Goal: Task Accomplishment & Management: Manage account settings

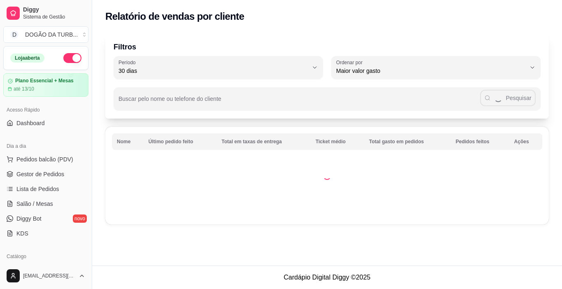
select select "30"
select select "HIGHEST_TOTAL_SPENT_WITH_ORDERS"
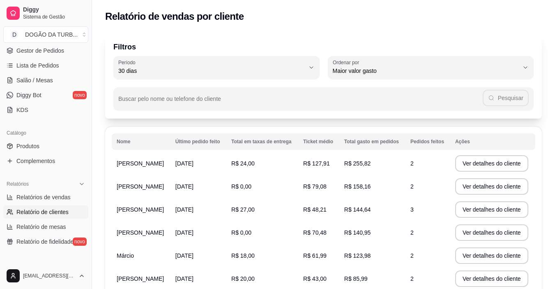
click at [38, 202] on link "Relatórios de vendas" at bounding box center [45, 196] width 85 height 13
select select "ALL"
select select "0"
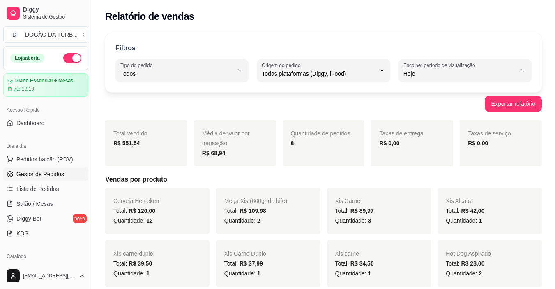
click at [51, 180] on link "Gestor de Pedidos" at bounding box center [45, 173] width 85 height 13
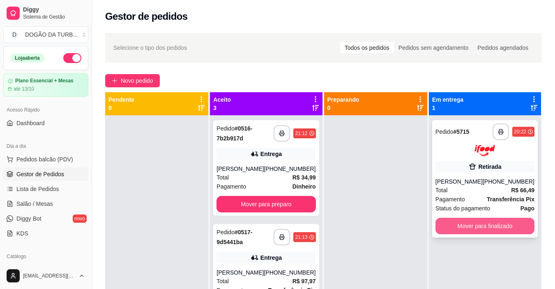
click at [489, 218] on button "Mover para finalizado" at bounding box center [485, 225] width 99 height 16
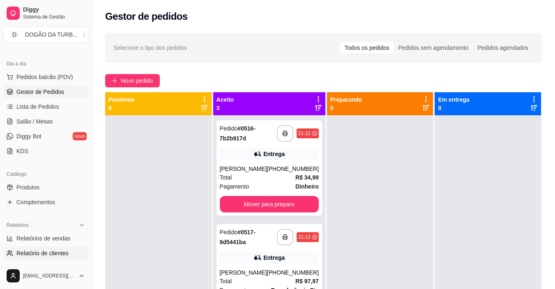
scroll to position [123, 0]
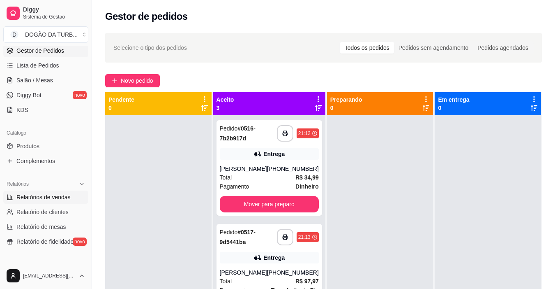
click at [52, 194] on span "Relatórios de vendas" at bounding box center [43, 197] width 54 height 8
select select "ALL"
select select "0"
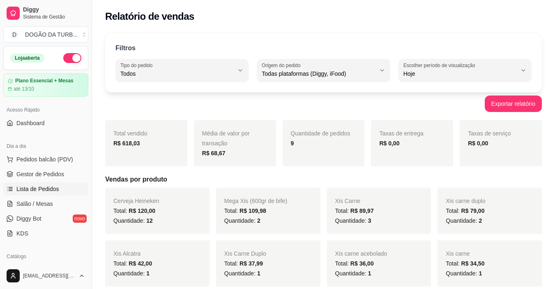
click at [33, 182] on link "Lista de Pedidos" at bounding box center [45, 188] width 85 height 13
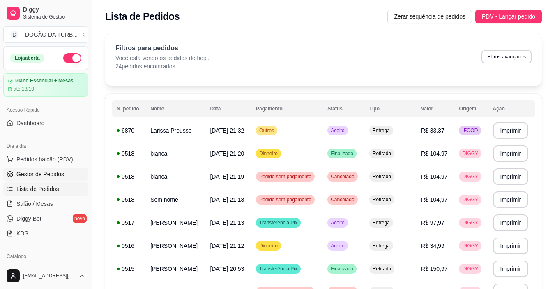
click at [43, 173] on span "Gestor de Pedidos" at bounding box center [40, 174] width 48 height 8
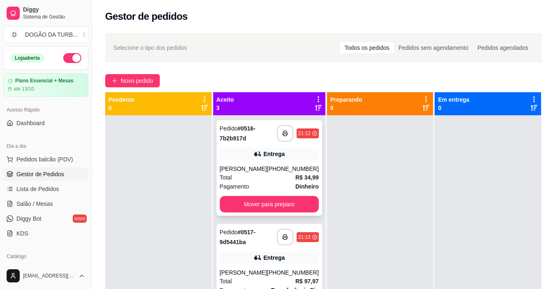
click at [245, 171] on div "[PERSON_NAME]" at bounding box center [243, 168] width 47 height 8
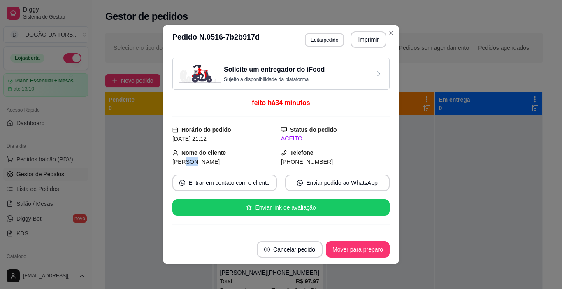
drag, startPoint x: 180, startPoint y: 161, endPoint x: 191, endPoint y: 163, distance: 11.2
click at [191, 163] on span "[PERSON_NAME]" at bounding box center [195, 161] width 47 height 7
click at [192, 155] on strong "Nome do cliente" at bounding box center [203, 152] width 44 height 7
drag, startPoint x: 178, startPoint y: 159, endPoint x: 228, endPoint y: 163, distance: 50.7
click at [228, 163] on div "[PERSON_NAME]" at bounding box center [226, 161] width 109 height 9
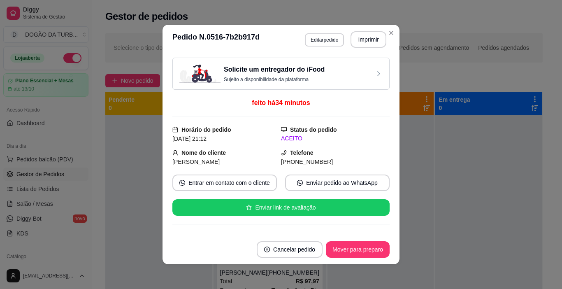
copy span "nardo lombarde"
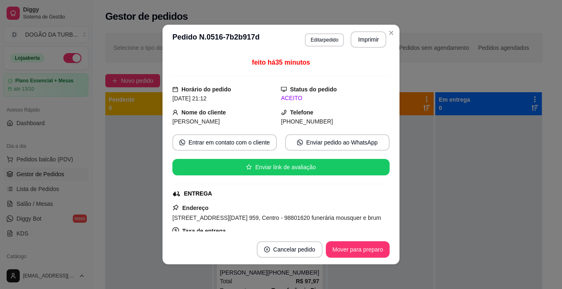
scroll to position [41, 0]
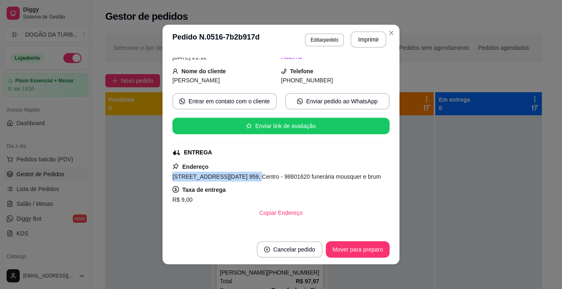
drag, startPoint x: 167, startPoint y: 176, endPoint x: 246, endPoint y: 177, distance: 78.9
click at [246, 177] on div "feito há 35 minutos Horário do pedido [DATE] 21:12 Status do pedido ACEITO Nome…" at bounding box center [280, 144] width 237 height 180
copy span "[STREET_ADDRESS][DATE] 959,"
drag, startPoint x: 293, startPoint y: 175, endPoint x: 372, endPoint y: 180, distance: 79.9
click at [372, 180] on div "[STREET_ADDRESS][DATE] 959, Centro - 98801620 funerária mousquer e brum" at bounding box center [280, 176] width 217 height 10
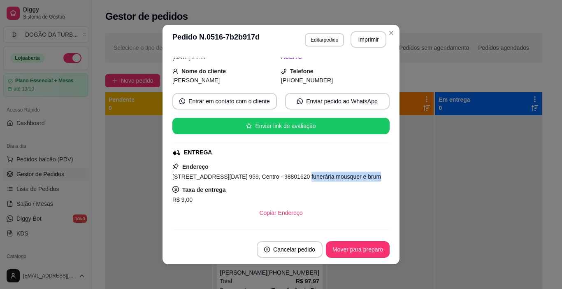
copy span "funerária mousquer e brum"
drag, startPoint x: 203, startPoint y: 37, endPoint x: 220, endPoint y: 37, distance: 16.4
click at [220, 37] on h3 "Pedido N. 0516-7b2b917d" at bounding box center [215, 39] width 87 height 16
copy h3 "0516"
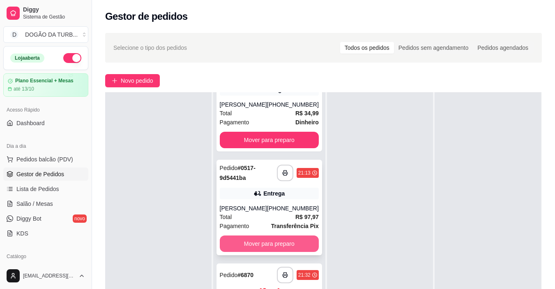
click at [282, 247] on button "Mover para preparo" at bounding box center [269, 243] width 99 height 16
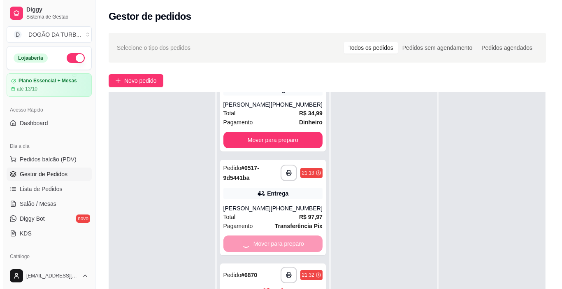
scroll to position [0, 0]
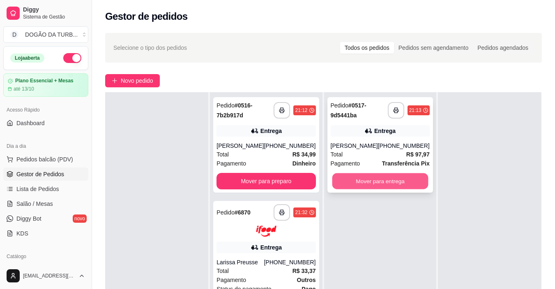
click at [383, 178] on button "Mover para entrega" at bounding box center [380, 181] width 96 height 16
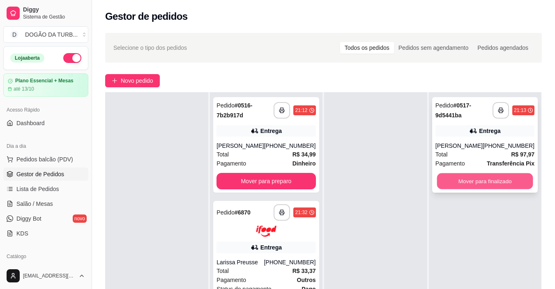
click at [514, 182] on button "Mover para finalizado" at bounding box center [485, 181] width 96 height 16
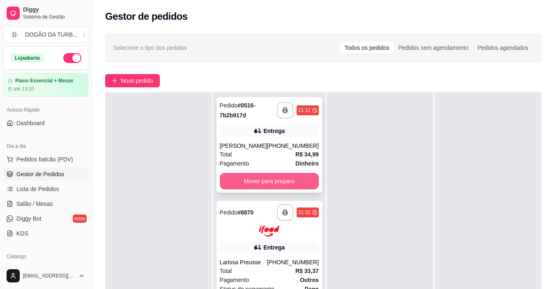
click at [274, 188] on button "Mover para preparo" at bounding box center [269, 181] width 99 height 16
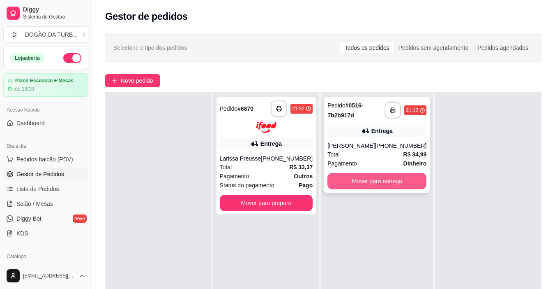
click at [360, 179] on button "Mover para entrega" at bounding box center [377, 181] width 99 height 16
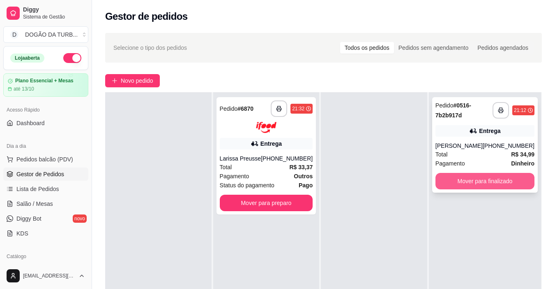
click at [460, 181] on button "Mover para finalizado" at bounding box center [485, 181] width 99 height 16
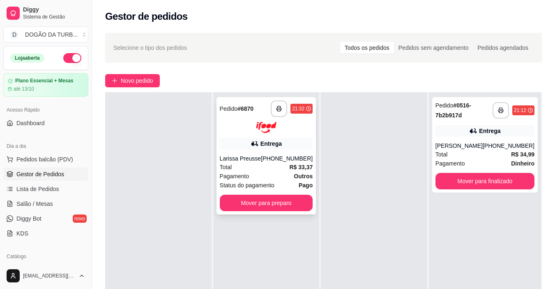
click at [238, 160] on div "Larissa Preusse" at bounding box center [241, 158] width 42 height 8
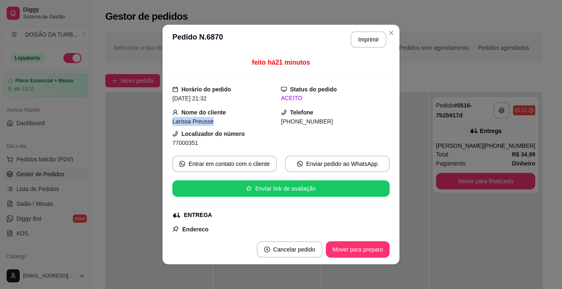
copy span "Larissa Preusse"
drag, startPoint x: 165, startPoint y: 119, endPoint x: 215, endPoint y: 121, distance: 49.8
click at [215, 121] on div "feito há 21 minutos Horário do pedido [DATE] 21:32 Status do pedido ACEITO Nome…" at bounding box center [280, 144] width 237 height 180
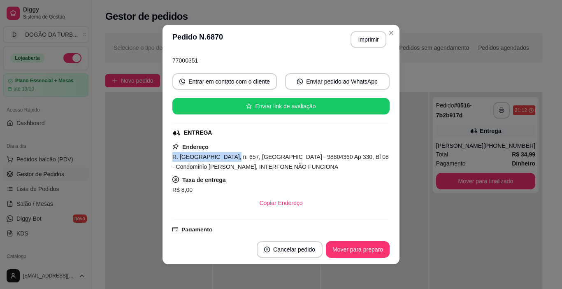
drag, startPoint x: 166, startPoint y: 155, endPoint x: 218, endPoint y: 154, distance: 52.6
click at [218, 154] on div "feito há 21 minutos Horário do pedido [DATE] 21:32 Status do pedido ACEITO Nome…" at bounding box center [280, 144] width 237 height 180
copy span "R. [GEOGRAPHIC_DATA], n. 657,"
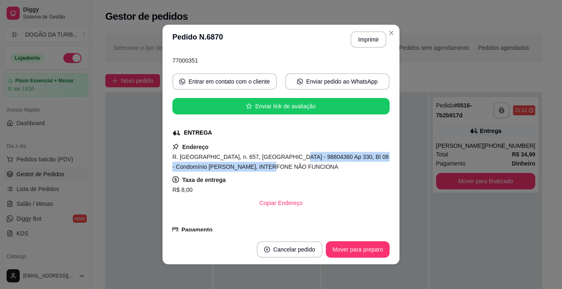
drag, startPoint x: 278, startPoint y: 155, endPoint x: 281, endPoint y: 166, distance: 11.3
click at [281, 166] on div "R. [GEOGRAPHIC_DATA], n. 657, [GEOGRAPHIC_DATA] - 98804360 Ap 330, Bl 08 - Cond…" at bounding box center [280, 162] width 217 height 20
copy span "Ap 330, Bl 08 - Condomínio [PERSON_NAME], INTERFONE NÃO FUNCIONA"
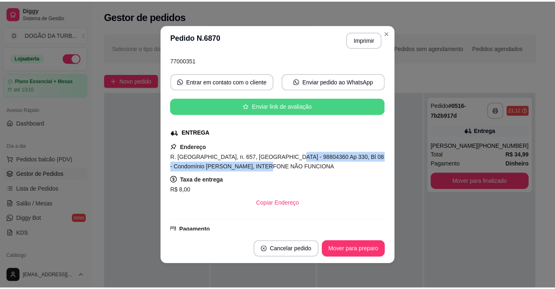
scroll to position [0, 0]
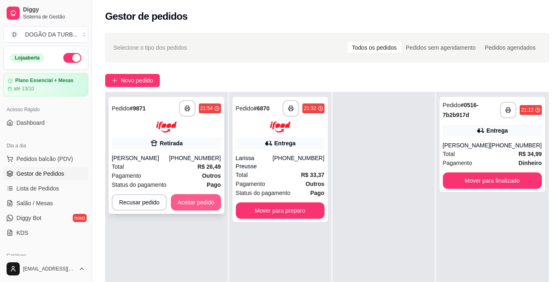
click at [212, 205] on button "Aceitar pedido" at bounding box center [196, 202] width 50 height 16
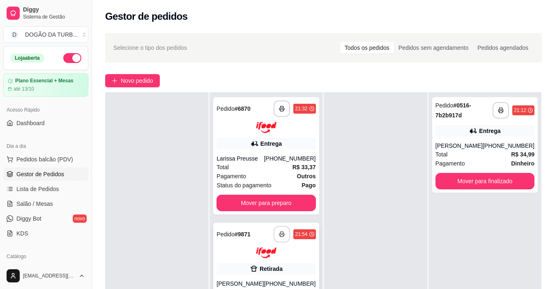
click at [280, 233] on icon "button" at bounding box center [282, 234] width 5 height 2
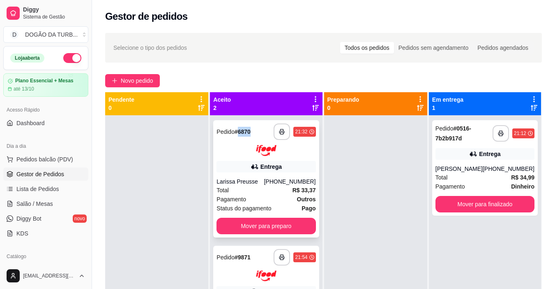
drag, startPoint x: 243, startPoint y: 126, endPoint x: 261, endPoint y: 127, distance: 18.1
click at [261, 127] on div "**********" at bounding box center [266, 131] width 99 height 16
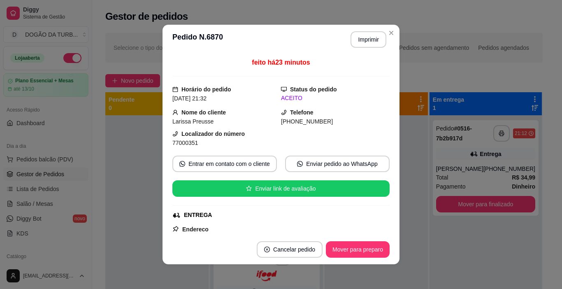
copy strong "6870"
drag, startPoint x: 201, startPoint y: 35, endPoint x: 213, endPoint y: 39, distance: 12.2
click at [213, 39] on h3 "Pedido N. 6870" at bounding box center [197, 39] width 51 height 16
click at [210, 40] on h3 "Pedido N. 6870" at bounding box center [197, 39] width 51 height 16
drag, startPoint x: 203, startPoint y: 36, endPoint x: 246, endPoint y: 53, distance: 45.8
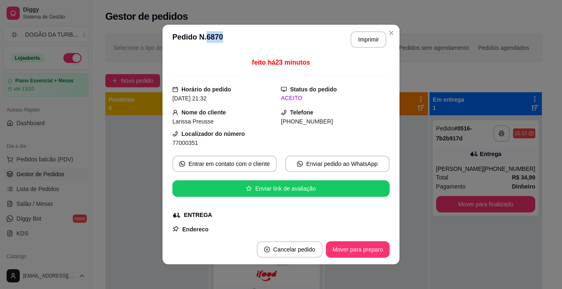
click at [246, 53] on header "**********" at bounding box center [280, 40] width 237 height 30
copy h3 "6870"
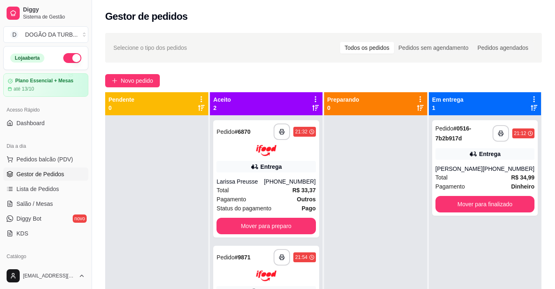
click at [127, 165] on div at bounding box center [156, 259] width 103 height 289
click at [272, 189] on div "Total R$ 33,37" at bounding box center [266, 189] width 99 height 9
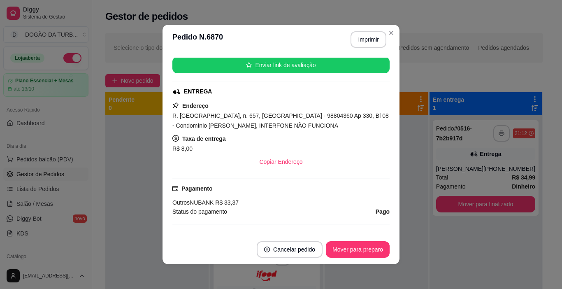
scroll to position [41, 0]
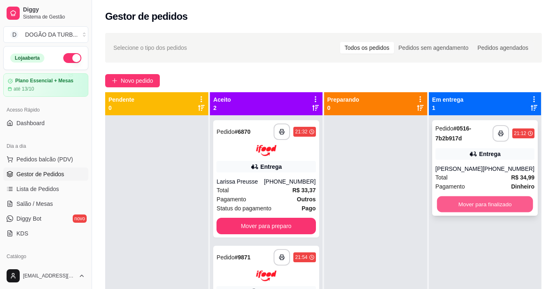
click at [499, 204] on button "Mover para finalizado" at bounding box center [485, 204] width 96 height 16
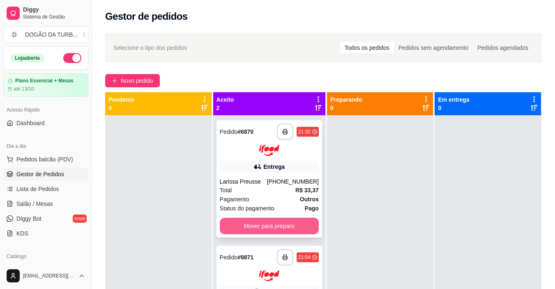
click at [260, 224] on button "Mover para preparo" at bounding box center [269, 225] width 99 height 16
click at [260, 224] on div "Mover para preparo" at bounding box center [269, 225] width 99 height 16
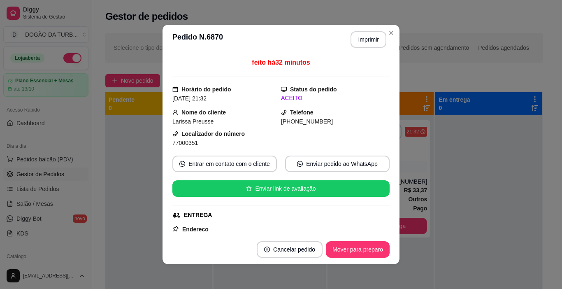
drag, startPoint x: 384, startPoint y: 189, endPoint x: 350, endPoint y: 197, distance: 34.2
click at [352, 197] on div "feito há 32 minutos Horário do pedido [DATE] 21:32 Status do pedido ACEITO Nome…" at bounding box center [280, 144] width 237 height 180
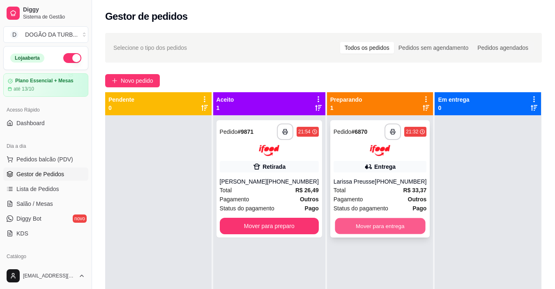
click at [368, 224] on button "Mover para entrega" at bounding box center [380, 225] width 90 height 16
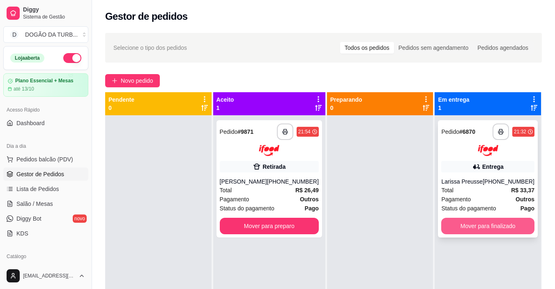
click at [488, 229] on button "Mover para finalizado" at bounding box center [488, 225] width 93 height 16
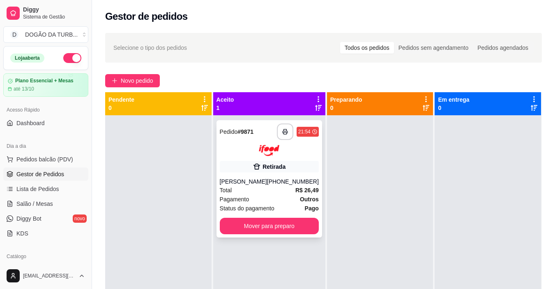
click at [257, 171] on div "Retirada" at bounding box center [269, 167] width 99 height 12
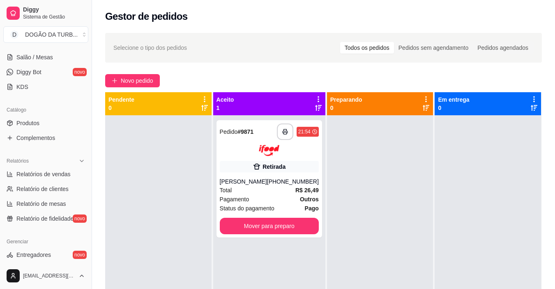
scroll to position [177, 0]
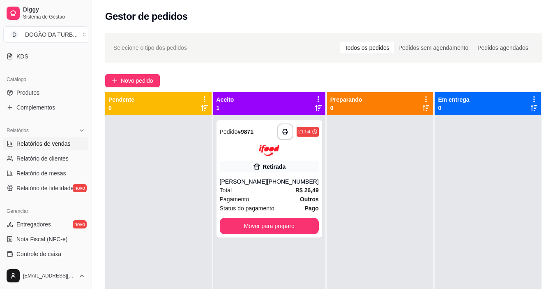
click at [49, 143] on span "Relatórios de vendas" at bounding box center [43, 143] width 54 height 8
select select "ALL"
select select "0"
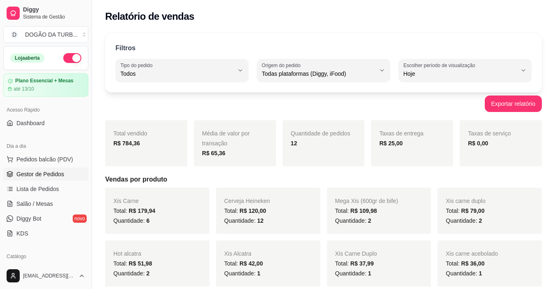
click at [44, 171] on span "Gestor de Pedidos" at bounding box center [40, 174] width 48 height 8
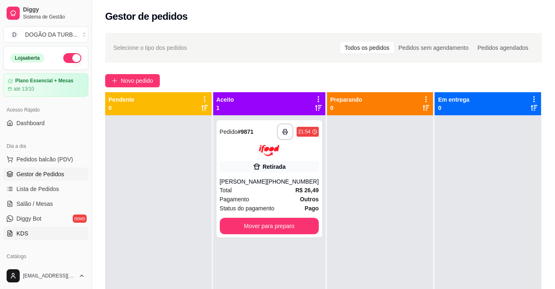
scroll to position [82, 0]
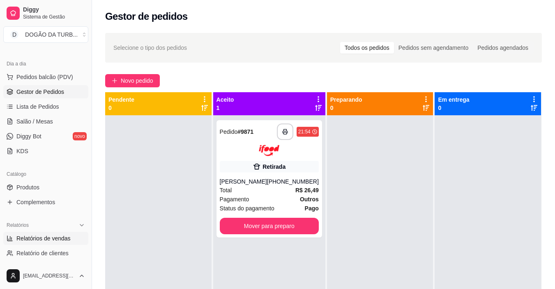
click at [68, 236] on span "Relatórios de vendas" at bounding box center [43, 238] width 54 height 8
select select "ALL"
select select "0"
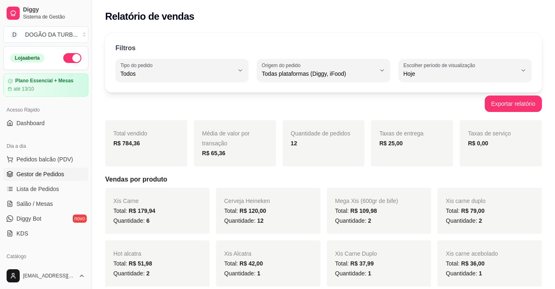
click at [36, 171] on span "Gestor de Pedidos" at bounding box center [40, 174] width 48 height 8
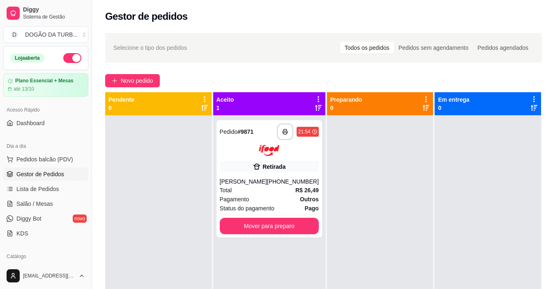
click at [44, 151] on div "Dia a dia" at bounding box center [45, 145] width 85 height 13
click at [47, 161] on span "Pedidos balcão (PDV)" at bounding box center [44, 159] width 57 height 8
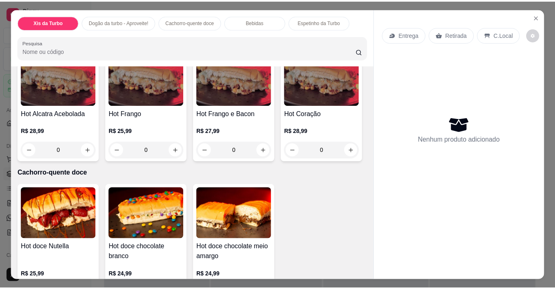
scroll to position [247, 0]
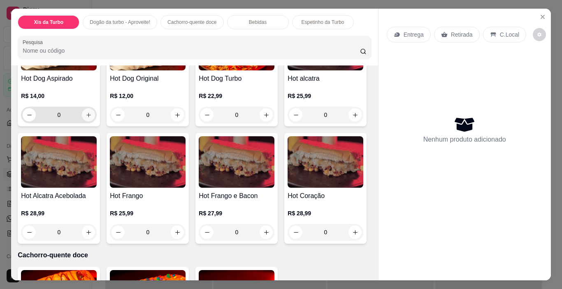
click at [86, 118] on icon "increase-product-quantity" at bounding box center [89, 115] width 6 height 6
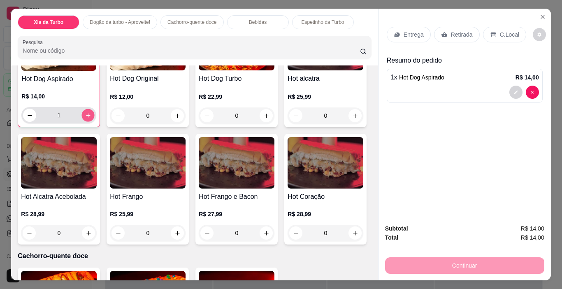
click at [86, 117] on icon "increase-product-quantity" at bounding box center [88, 115] width 4 height 4
click at [431, 257] on div "Continuar" at bounding box center [464, 264] width 159 height 19
click at [451, 34] on p "Retirada" at bounding box center [462, 34] width 22 height 8
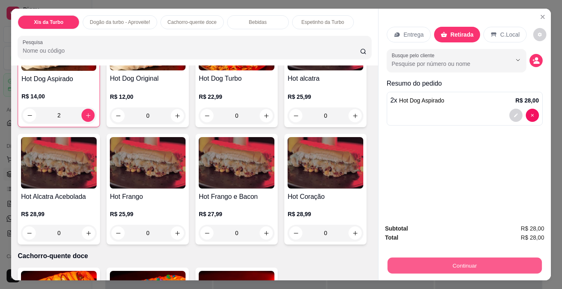
click at [476, 257] on button "Continuar" at bounding box center [464, 265] width 154 height 16
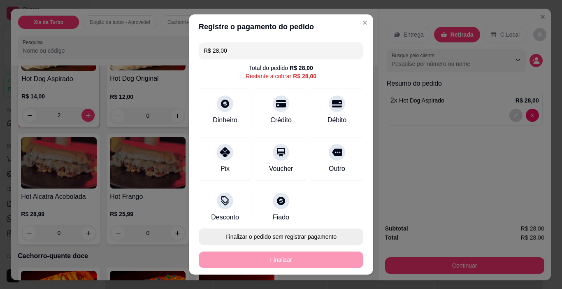
click at [293, 238] on button "Finalizar o pedido sem registrar pagamento" at bounding box center [281, 236] width 164 height 16
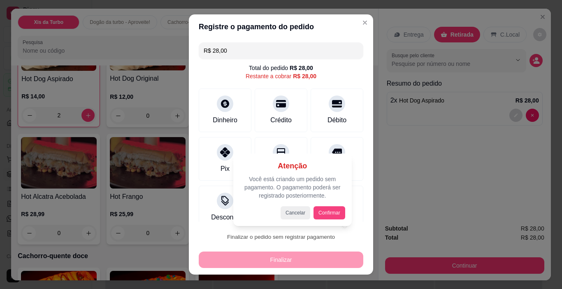
click at [326, 209] on button "Confirmar" at bounding box center [329, 212] width 32 height 13
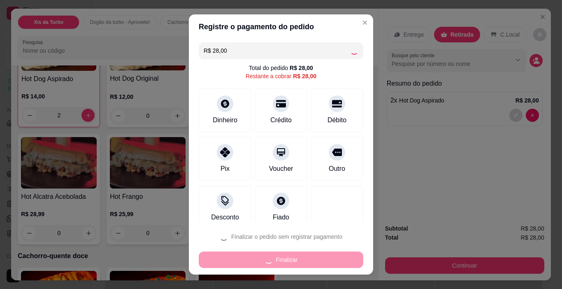
type input "0"
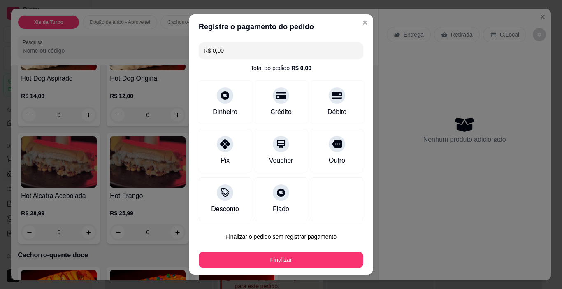
type input "R$ 0,00"
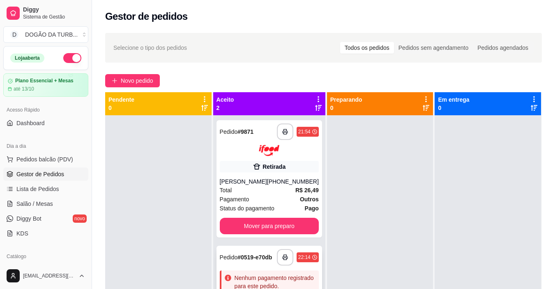
scroll to position [23, 0]
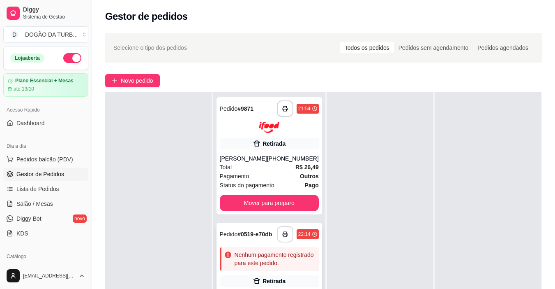
click at [279, 232] on button "button" at bounding box center [285, 234] width 16 height 16
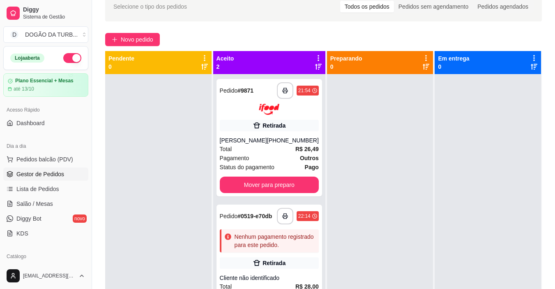
scroll to position [0, 0]
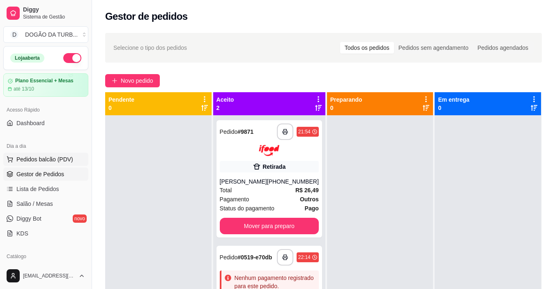
drag, startPoint x: 67, startPoint y: 158, endPoint x: 72, endPoint y: 148, distance: 11.4
click at [67, 157] on span "Pedidos balcão (PDV)" at bounding box center [44, 159] width 57 height 8
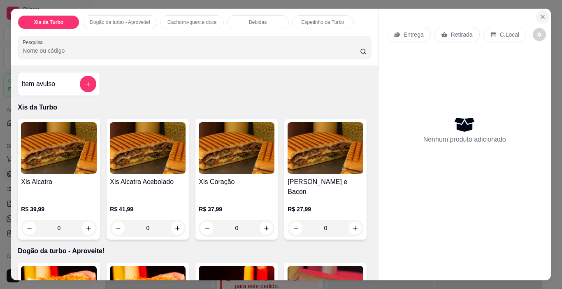
click at [538, 10] on button "Close" at bounding box center [542, 16] width 13 height 13
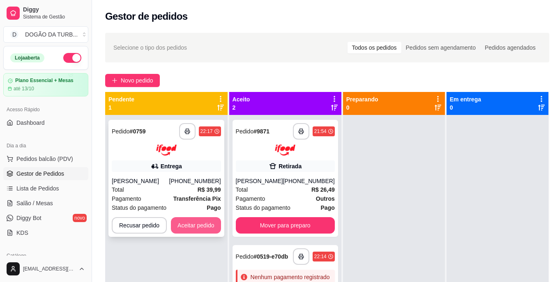
click at [201, 220] on button "Aceitar pedido" at bounding box center [196, 225] width 50 height 16
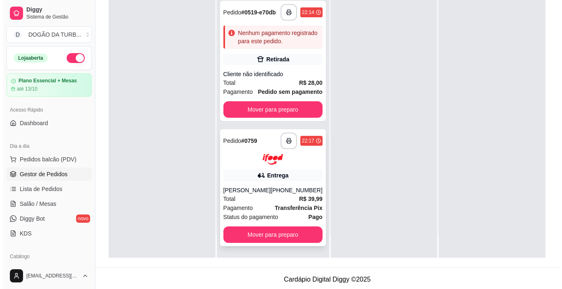
scroll to position [125, 0]
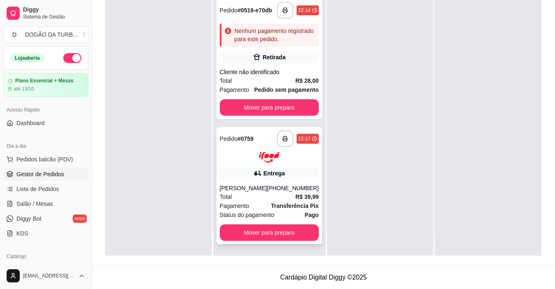
click at [271, 208] on strong "Transferência Pix" at bounding box center [295, 205] width 48 height 7
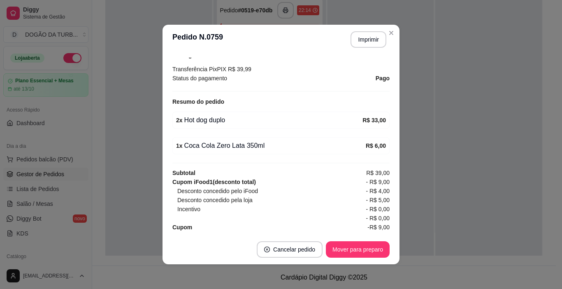
scroll to position [164, 0]
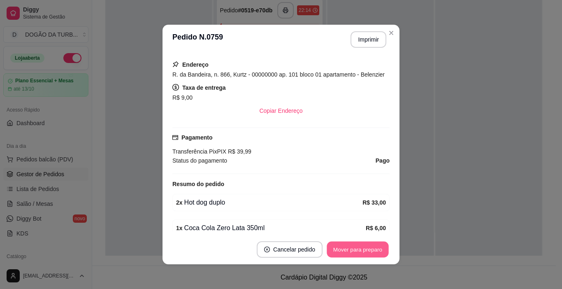
click at [374, 252] on button "Mover para preparo" at bounding box center [357, 249] width 62 height 16
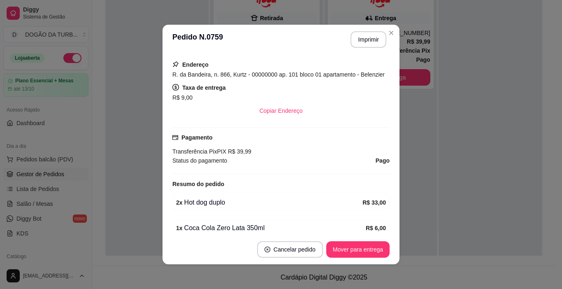
scroll to position [0, 0]
click at [363, 43] on button "Imprimir" at bounding box center [368, 39] width 36 height 16
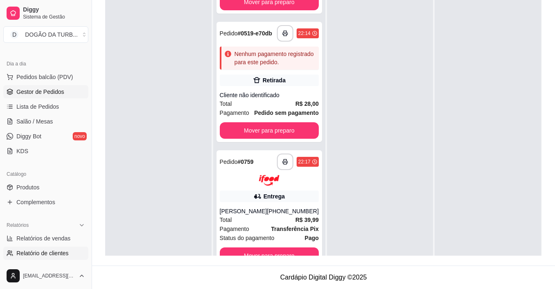
scroll to position [123, 0]
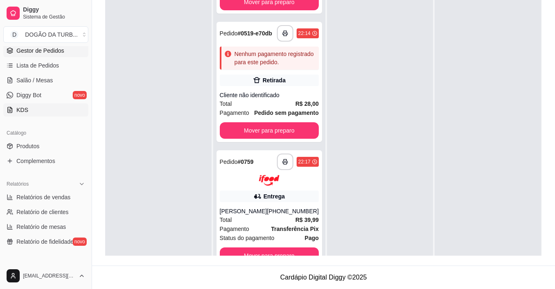
click at [30, 110] on link "KDS" at bounding box center [45, 109] width 85 height 13
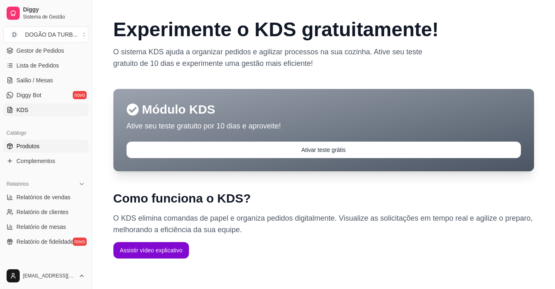
click at [39, 148] on link "Produtos" at bounding box center [45, 145] width 85 height 13
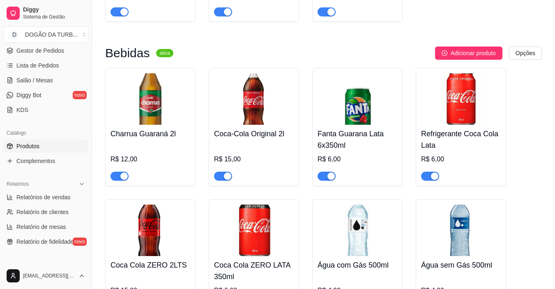
scroll to position [1069, 0]
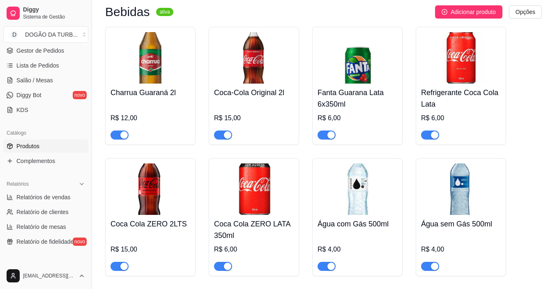
click at [117, 261] on span "button" at bounding box center [120, 265] width 18 height 9
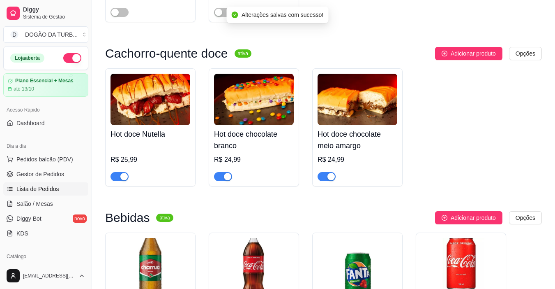
scroll to position [822, 0]
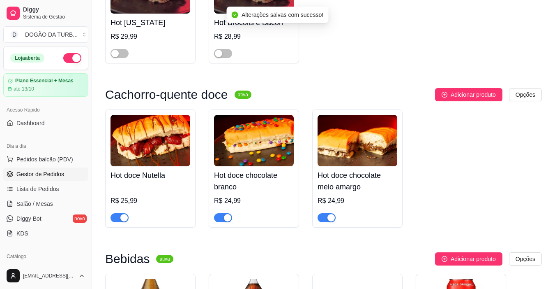
click at [41, 171] on span "Gestor de Pedidos" at bounding box center [40, 174] width 48 height 8
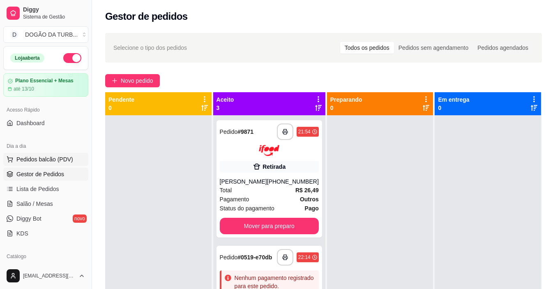
click at [67, 159] on span "Pedidos balcão (PDV)" at bounding box center [44, 159] width 57 height 8
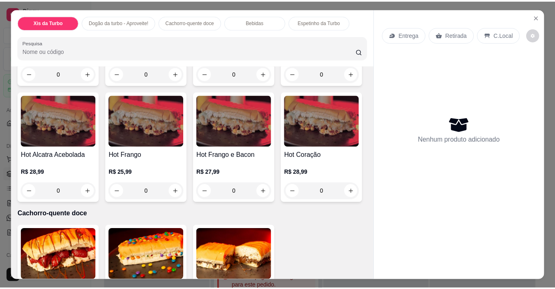
scroll to position [247, 0]
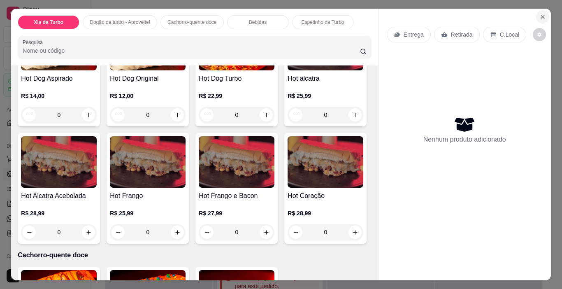
click at [536, 15] on button "Close" at bounding box center [542, 16] width 13 height 13
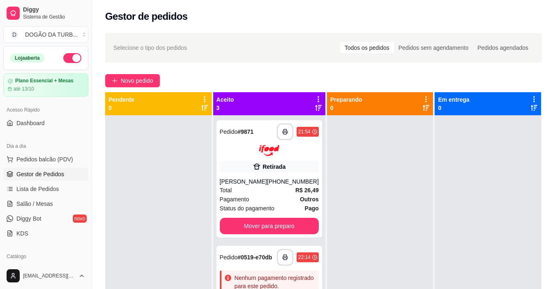
scroll to position [41, 0]
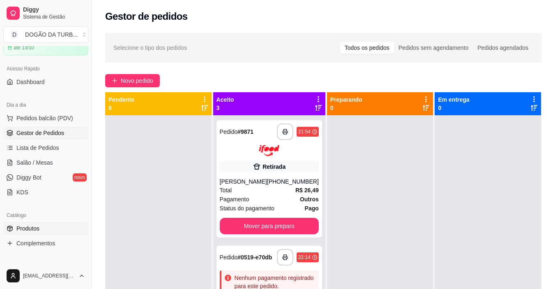
click at [60, 227] on link "Produtos" at bounding box center [45, 228] width 85 height 13
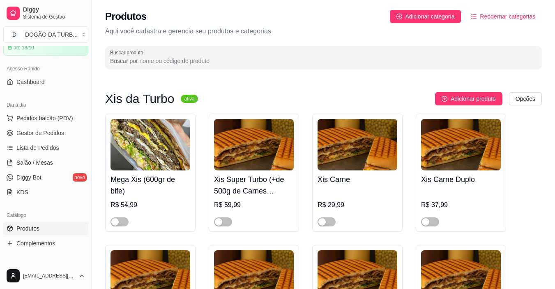
click at [321, 217] on div at bounding box center [327, 221] width 18 height 10
click at [332, 216] on div at bounding box center [358, 218] width 80 height 16
click at [327, 220] on span "button" at bounding box center [327, 221] width 18 height 9
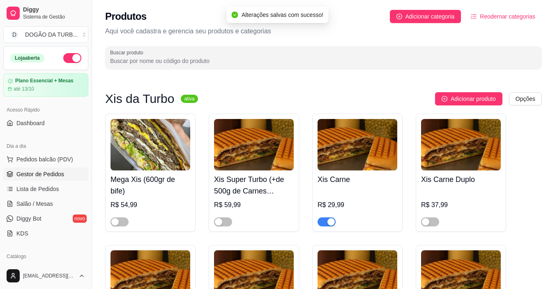
click at [40, 173] on span "Gestor de Pedidos" at bounding box center [40, 174] width 48 height 8
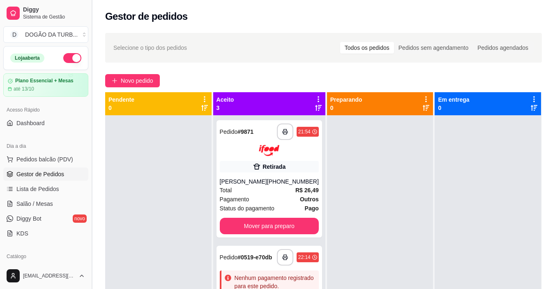
scroll to position [23, 0]
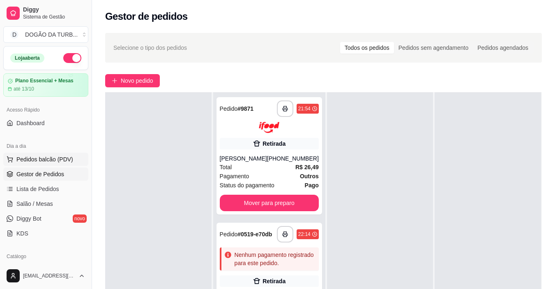
click at [51, 160] on span "Pedidos balcão (PDV)" at bounding box center [44, 159] width 57 height 8
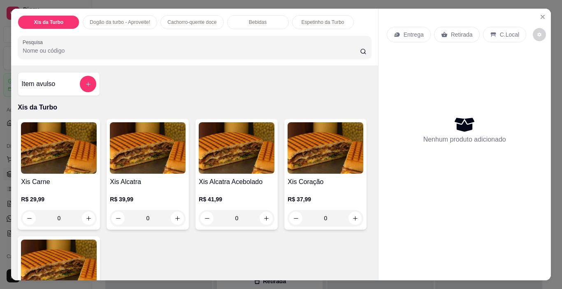
click at [83, 213] on div "0" at bounding box center [59, 218] width 76 height 16
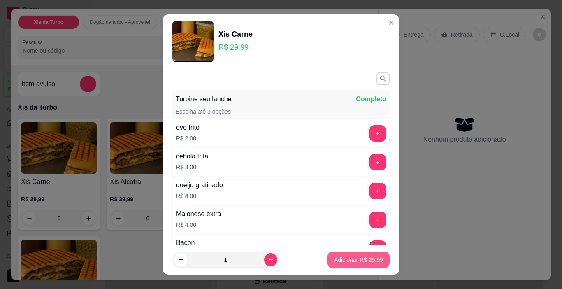
click at [366, 257] on p "Adicionar R$ 29,99" at bounding box center [358, 259] width 49 height 8
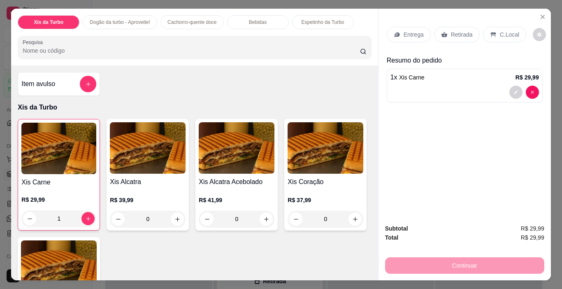
click at [461, 30] on p "Retirada" at bounding box center [462, 34] width 22 height 8
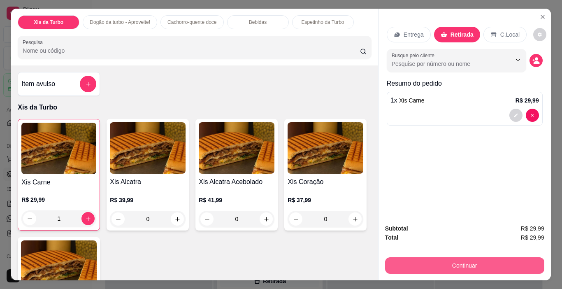
click at [471, 257] on button "Continuar" at bounding box center [464, 265] width 159 height 16
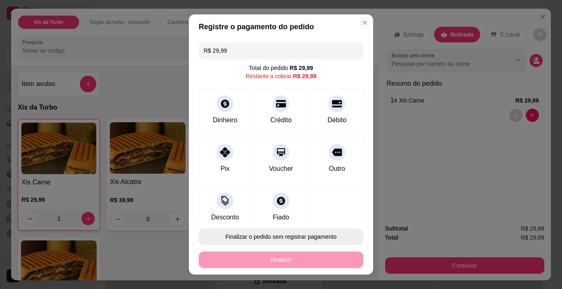
click at [309, 233] on button "Finalizar o pedido sem registrar pagamento" at bounding box center [281, 236] width 164 height 16
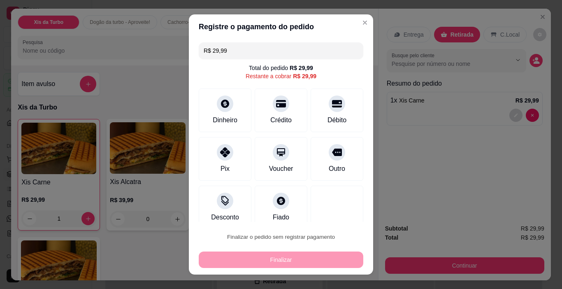
click at [328, 211] on button "Confirmar" at bounding box center [327, 213] width 30 height 13
type input "0"
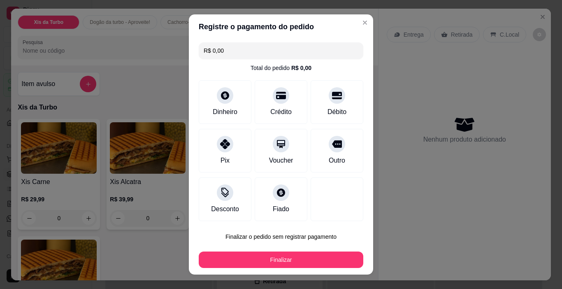
type input "R$ 0,00"
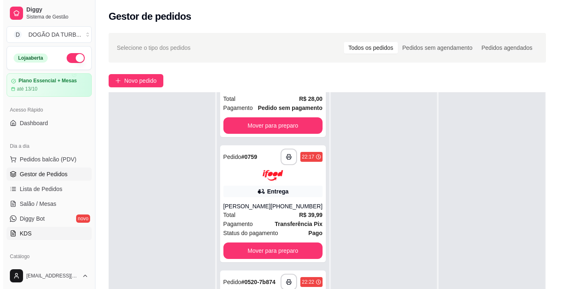
scroll to position [41, 0]
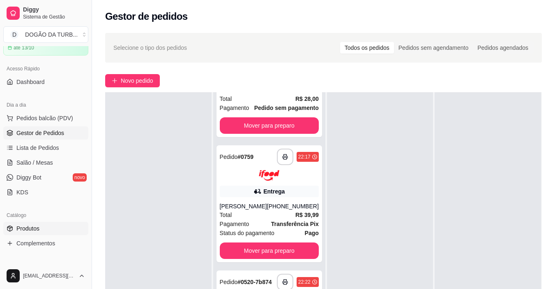
click at [37, 231] on span "Produtos" at bounding box center [27, 228] width 23 height 8
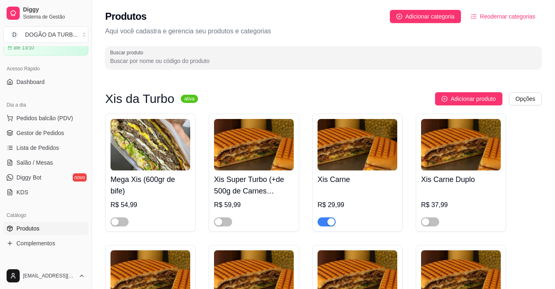
click at [325, 216] on div at bounding box center [358, 218] width 80 height 16
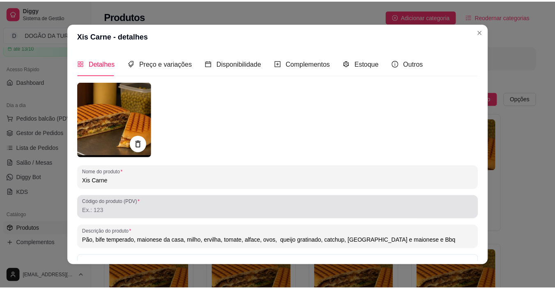
scroll to position [93, 0]
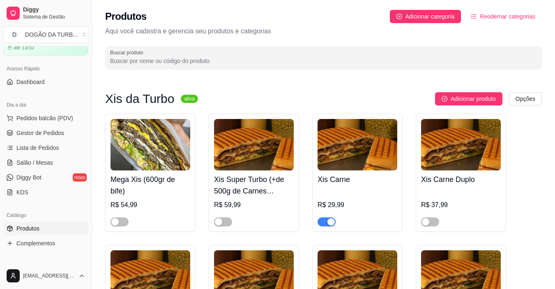
click at [327, 220] on span "button" at bounding box center [327, 221] width 18 height 9
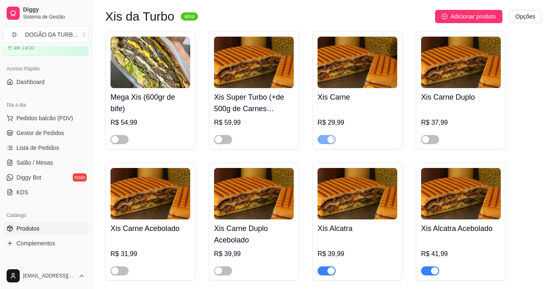
scroll to position [164, 0]
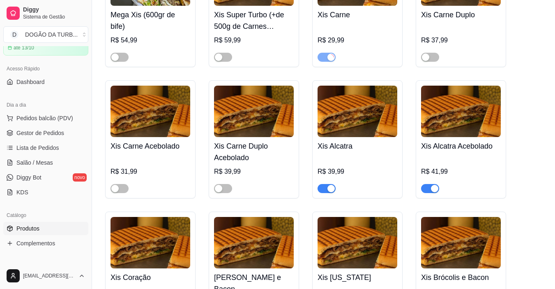
click at [325, 188] on span "button" at bounding box center [327, 188] width 18 height 9
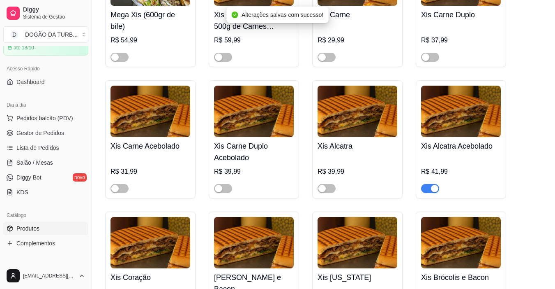
click at [425, 187] on span "button" at bounding box center [430, 188] width 18 height 9
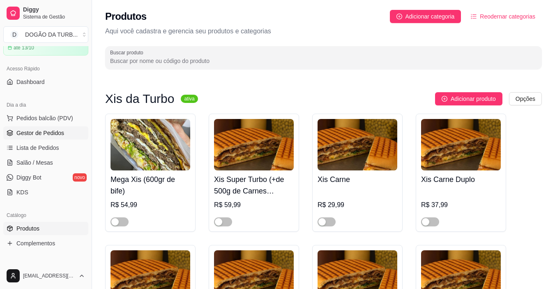
scroll to position [0, 0]
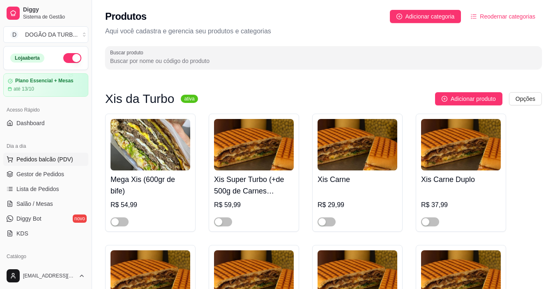
click at [63, 162] on span "Pedidos balcão (PDV)" at bounding box center [44, 159] width 57 height 8
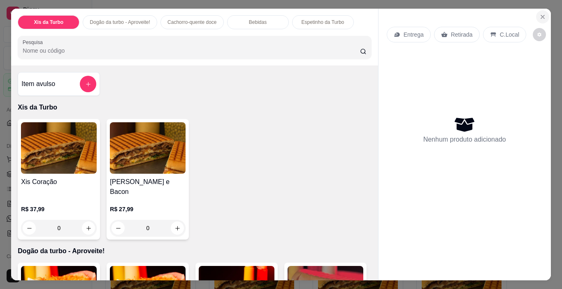
click at [536, 15] on button "Close" at bounding box center [542, 16] width 13 height 13
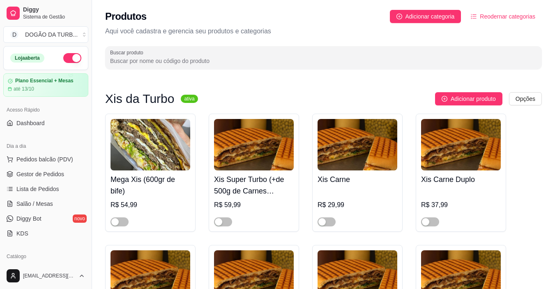
scroll to position [123, 0]
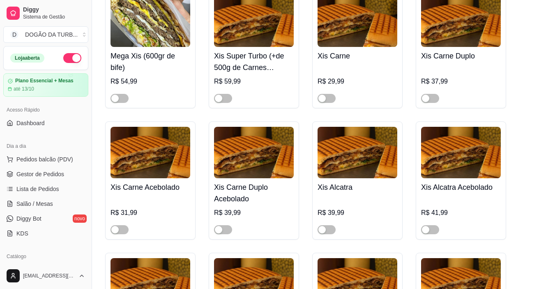
click at [331, 224] on div at bounding box center [327, 229] width 18 height 10
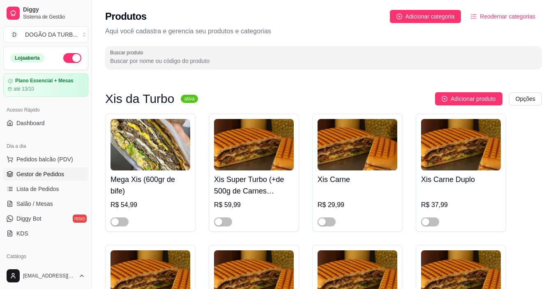
click at [46, 178] on link "Gestor de Pedidos" at bounding box center [45, 173] width 85 height 13
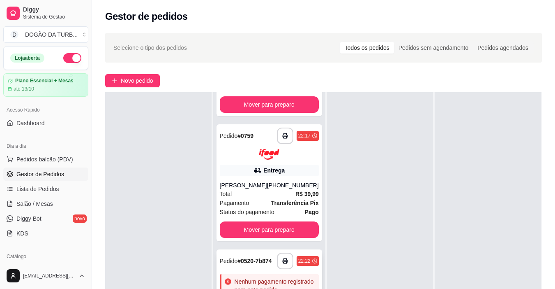
scroll to position [82, 0]
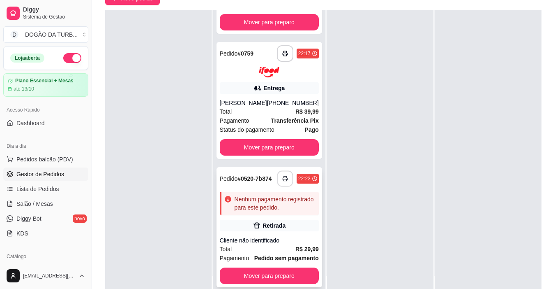
click at [277, 171] on button "button" at bounding box center [285, 179] width 16 height 16
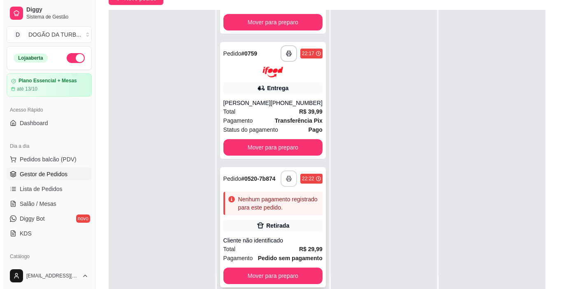
scroll to position [0, 0]
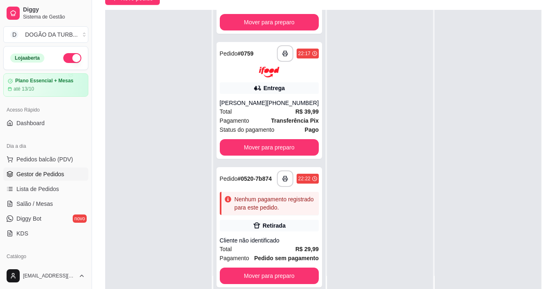
drag, startPoint x: 318, startPoint y: 231, endPoint x: 545, endPoint y: 199, distance: 229.5
click at [545, 199] on div "**********" at bounding box center [323, 127] width 463 height 363
click at [233, 244] on div "Total R$ 29,99" at bounding box center [269, 248] width 99 height 9
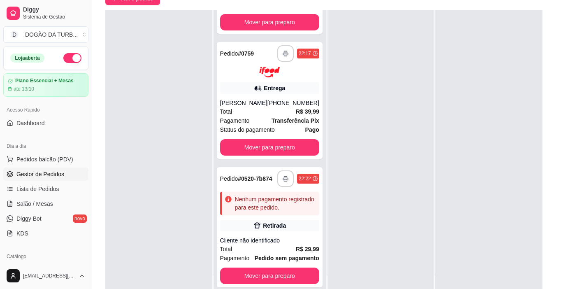
scroll to position [2, 0]
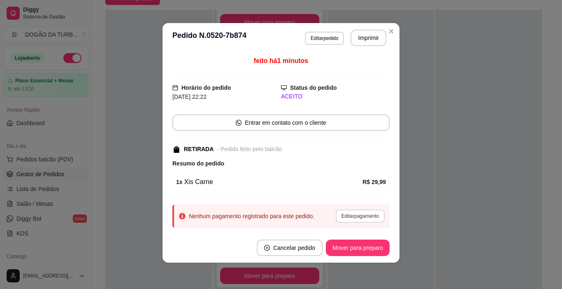
click at [345, 214] on button "Editar pagamento" at bounding box center [359, 215] width 49 height 13
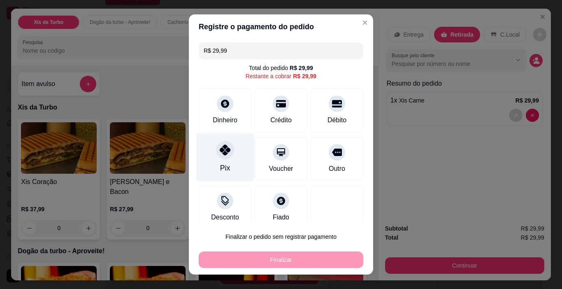
click at [220, 168] on div "Pix" at bounding box center [225, 167] width 10 height 11
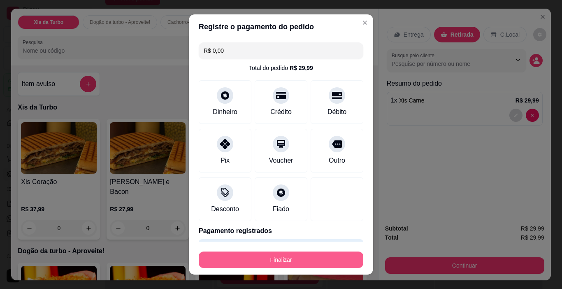
click at [252, 257] on button "Finalizar" at bounding box center [281, 259] width 164 height 16
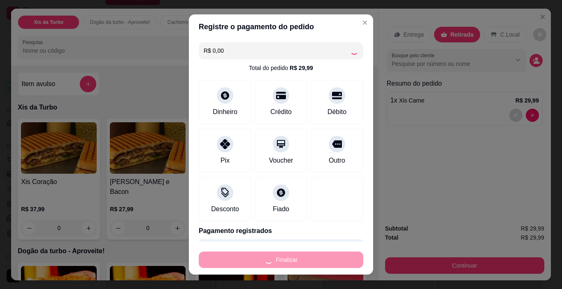
type input "-R$ 29,99"
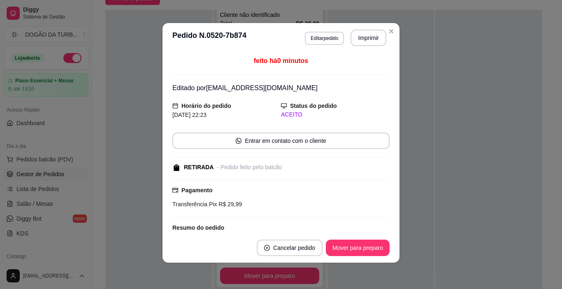
scroll to position [57, 0]
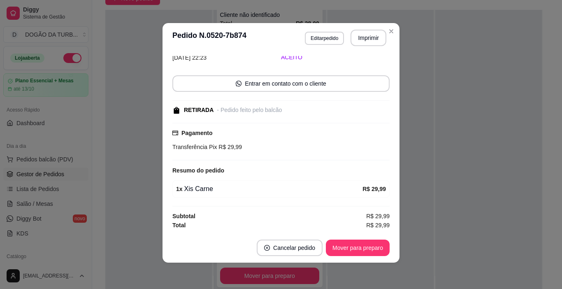
click at [348, 238] on footer "Cancelar pedido Mover para preparo" at bounding box center [280, 248] width 237 height 30
click at [358, 245] on button "Mover para preparo" at bounding box center [358, 247] width 64 height 16
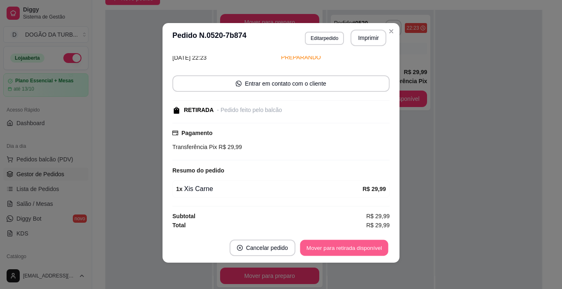
click at [368, 245] on button "Mover para retirada disponível" at bounding box center [344, 248] width 88 height 16
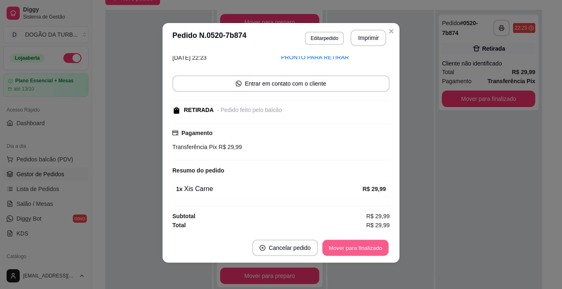
click at [373, 246] on button "Mover para finalizado" at bounding box center [355, 248] width 66 height 16
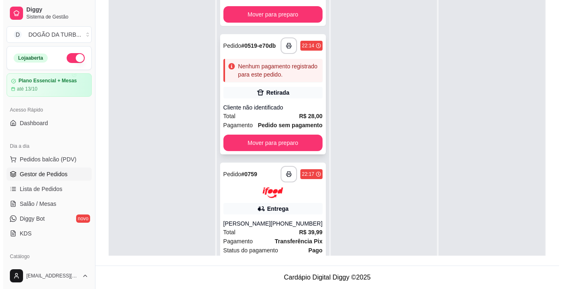
scroll to position [45, 0]
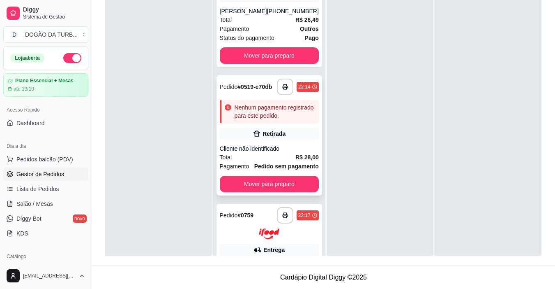
click at [296, 171] on span "Pedido sem pagamento" at bounding box center [286, 166] width 65 height 9
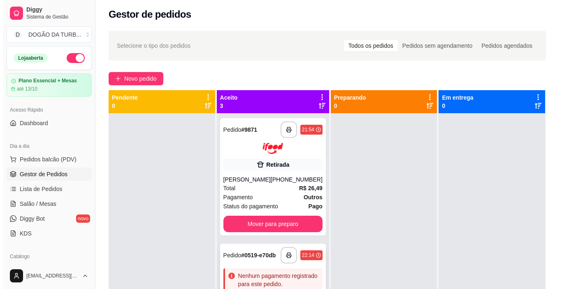
scroll to position [0, 0]
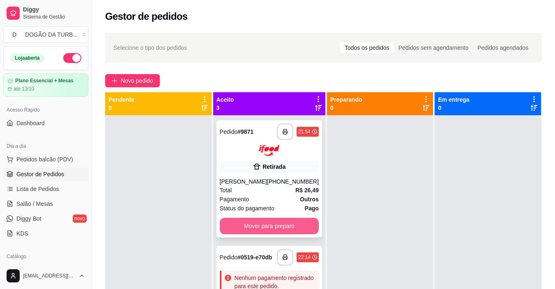
click at [280, 225] on button "Mover para preparo" at bounding box center [269, 225] width 99 height 16
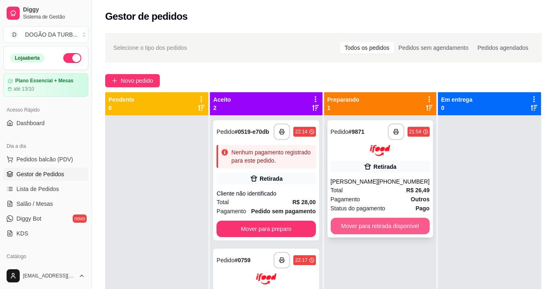
click at [372, 221] on button "Mover para retirada disponível" at bounding box center [380, 225] width 99 height 16
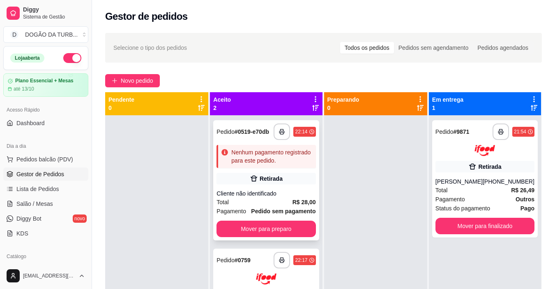
click at [265, 214] on strong "Pedido sem pagamento" at bounding box center [283, 211] width 65 height 7
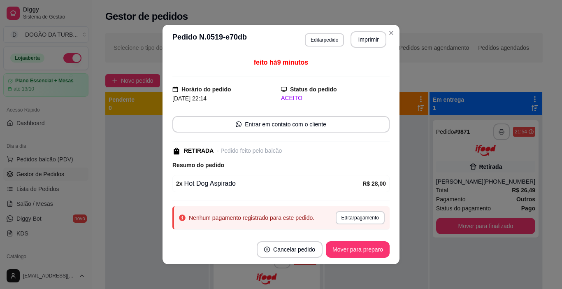
scroll to position [21, 0]
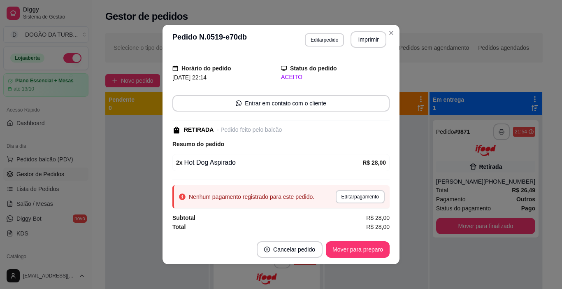
click at [349, 185] on div "Nenhum pagamento registrado para este pedido. Editar pagamento" at bounding box center [280, 196] width 217 height 23
click at [349, 199] on button "Editar pagamento" at bounding box center [360, 196] width 48 height 13
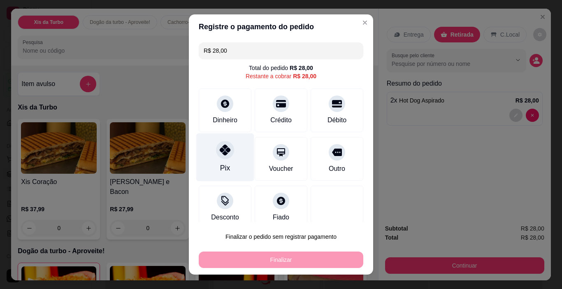
click at [236, 162] on div "Pix" at bounding box center [225, 157] width 58 height 48
type input "R$ 0,00"
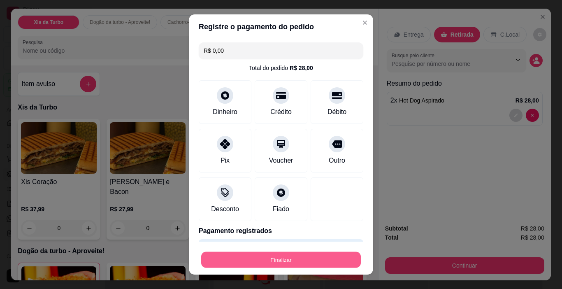
click at [288, 258] on button "Finalizar" at bounding box center [281, 260] width 160 height 16
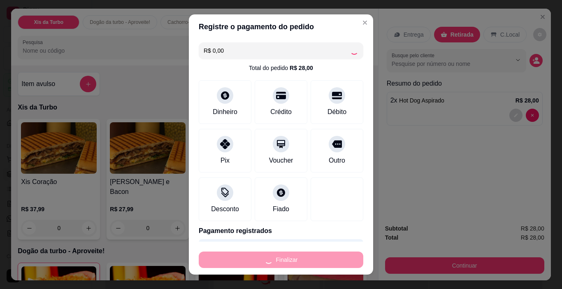
type input "0"
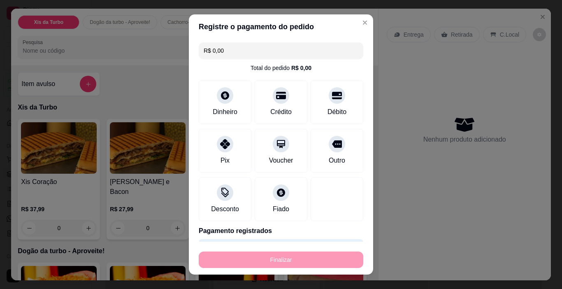
type input "-R$ 28,00"
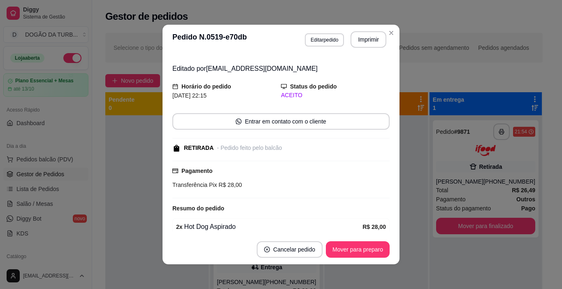
scroll to position [39, 0]
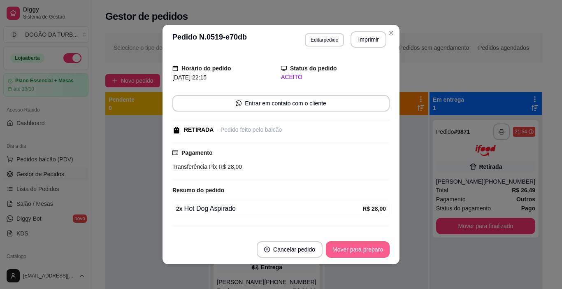
click at [335, 243] on button "Mover para preparo" at bounding box center [358, 249] width 64 height 16
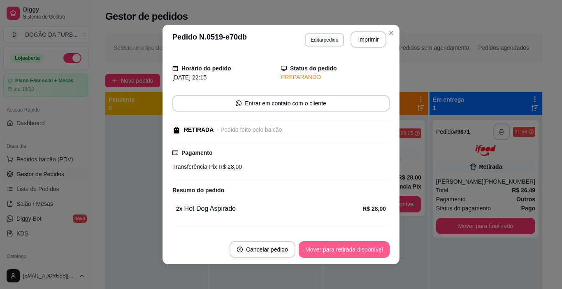
click at [340, 250] on button "Mover para retirada disponível" at bounding box center [343, 249] width 91 height 16
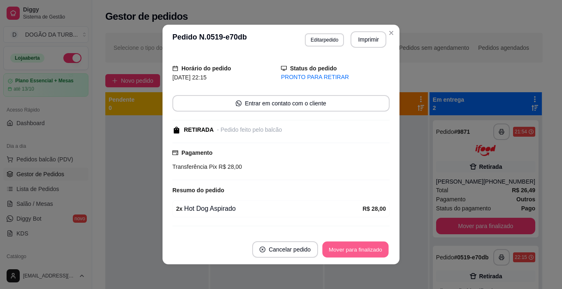
click at [368, 247] on button "Mover para finalizado" at bounding box center [355, 249] width 66 height 16
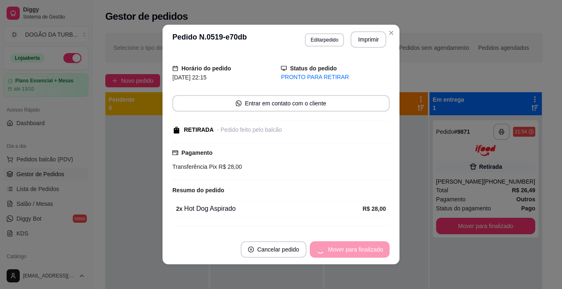
scroll to position [12, 0]
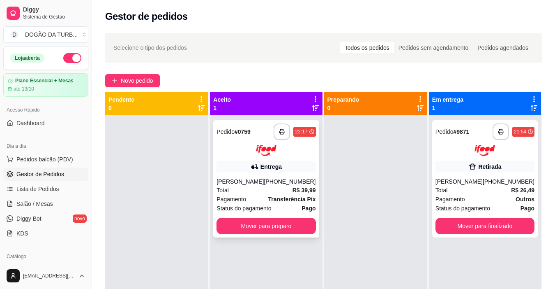
click at [284, 182] on div "[PHONE_NUMBER]" at bounding box center [290, 181] width 52 height 8
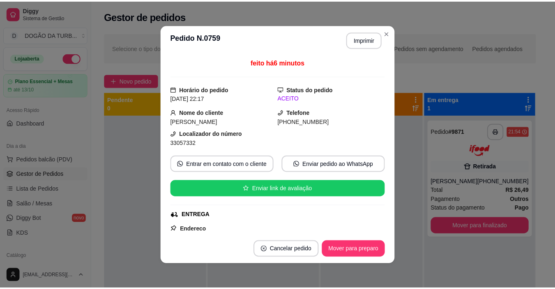
scroll to position [41, 0]
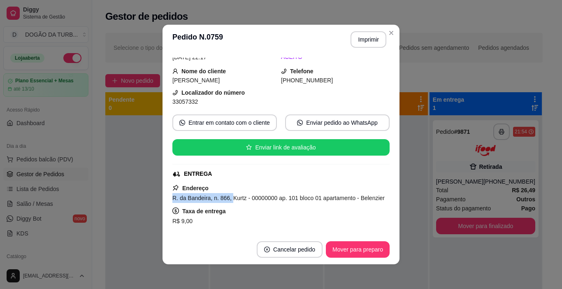
drag, startPoint x: 168, startPoint y: 196, endPoint x: 227, endPoint y: 199, distance: 59.3
click at [227, 199] on div "feito há 6 minutos Horário do pedido [DATE] 22:17 Status do pedido ACEITO Nome …" at bounding box center [280, 144] width 237 height 180
copy span "R. da Bandeira, n. 866,"
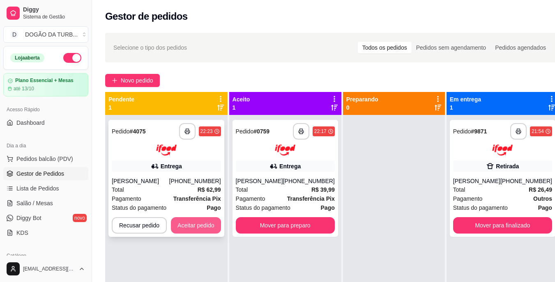
click at [193, 223] on button "Aceitar pedido" at bounding box center [196, 225] width 50 height 16
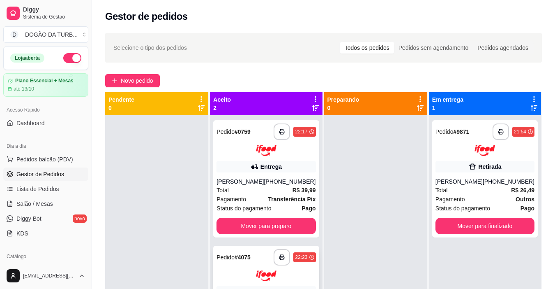
scroll to position [23, 0]
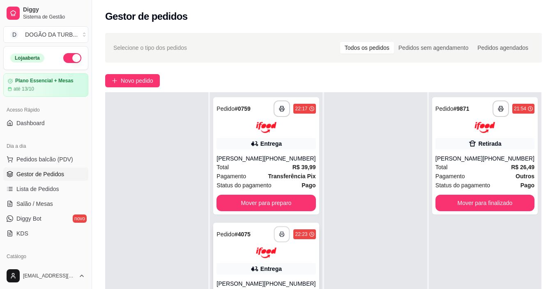
click at [275, 230] on button "button" at bounding box center [282, 234] width 16 height 16
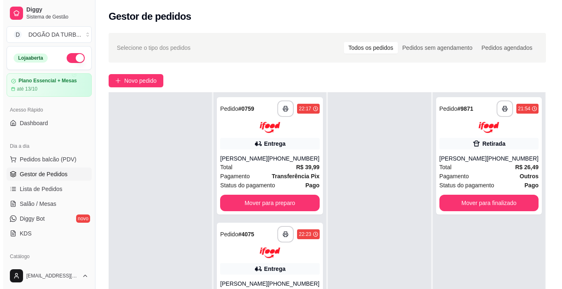
scroll to position [0, 0]
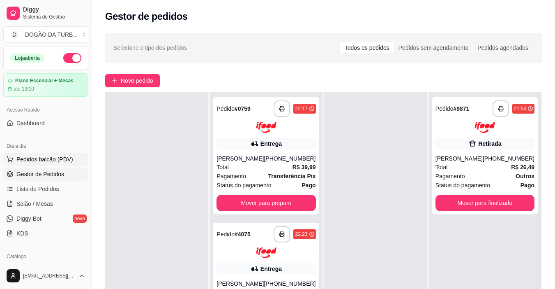
click at [41, 156] on span "Pedidos balcão (PDV)" at bounding box center [44, 159] width 57 height 8
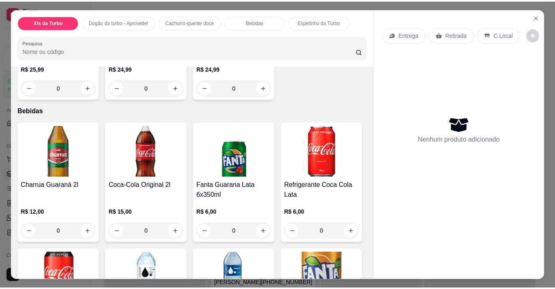
scroll to position [493, 0]
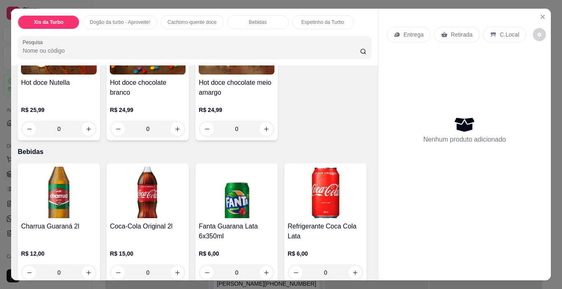
click at [87, 137] on div "0" at bounding box center [59, 128] width 76 height 16
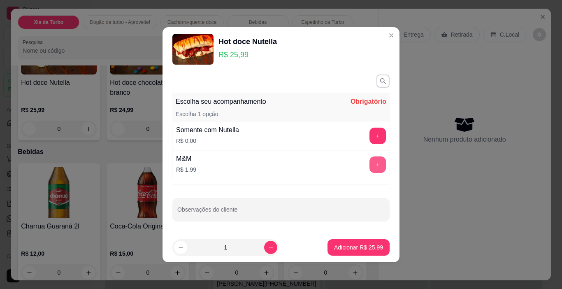
click at [370, 167] on button "+" at bounding box center [377, 164] width 16 height 16
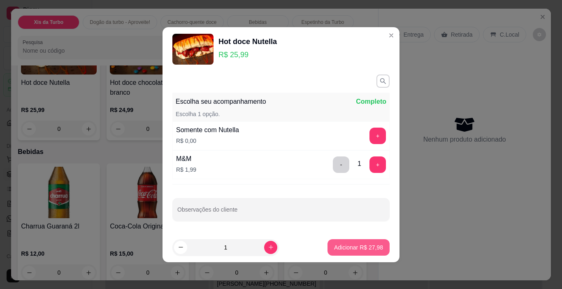
click at [354, 249] on p "Adicionar R$ 27,98" at bounding box center [358, 247] width 49 height 8
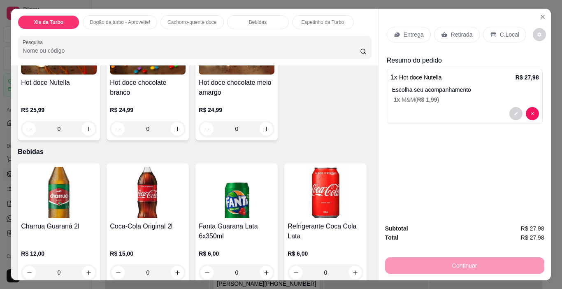
click at [442, 31] on icon at bounding box center [444, 34] width 7 height 7
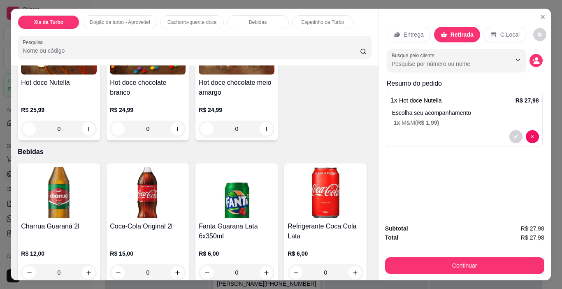
click at [524, 57] on div "Busque pelo cliente" at bounding box center [464, 60] width 156 height 23
click at [532, 57] on icon "decrease-product-quantity" at bounding box center [535, 60] width 7 height 7
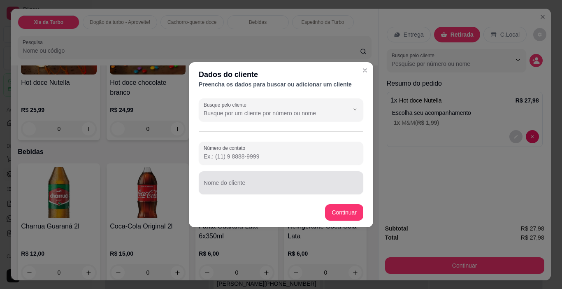
click at [260, 181] on div at bounding box center [281, 182] width 155 height 16
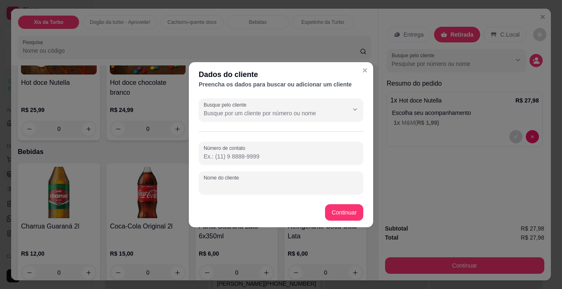
click at [260, 180] on div at bounding box center [281, 182] width 155 height 16
type input "[PERSON_NAME]"
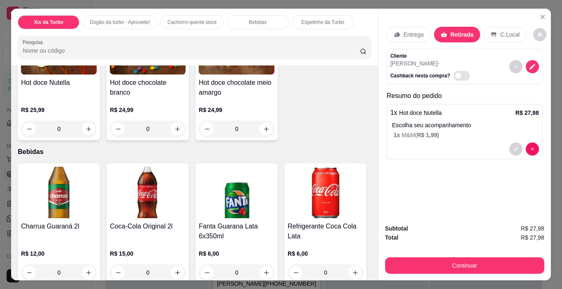
click at [447, 255] on div "Continuar" at bounding box center [464, 264] width 159 height 19
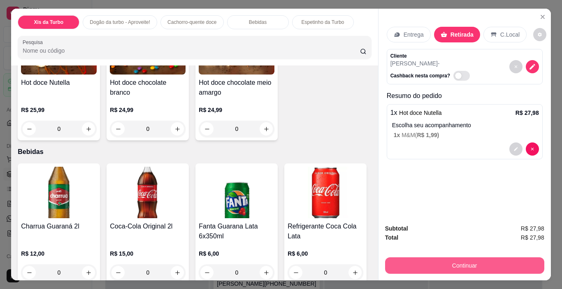
click at [454, 262] on button "Continuar" at bounding box center [464, 265] width 159 height 16
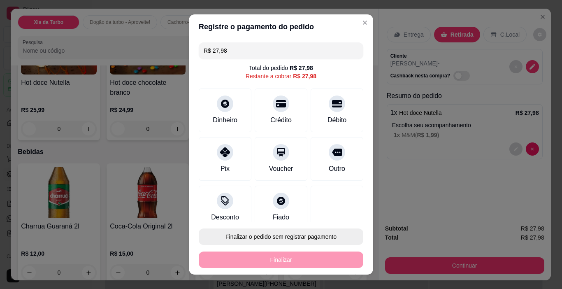
click at [324, 236] on button "Finalizar o pedido sem registrar pagamento" at bounding box center [281, 236] width 164 height 16
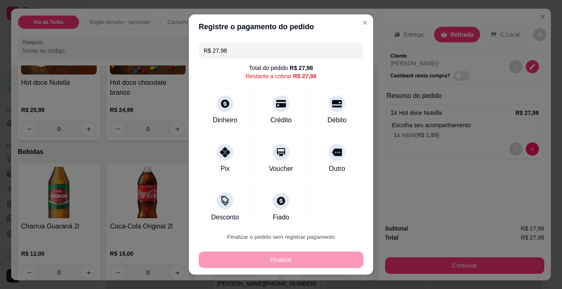
click at [333, 210] on button "Confirmar" at bounding box center [327, 213] width 30 height 13
type input "R$ 0,00"
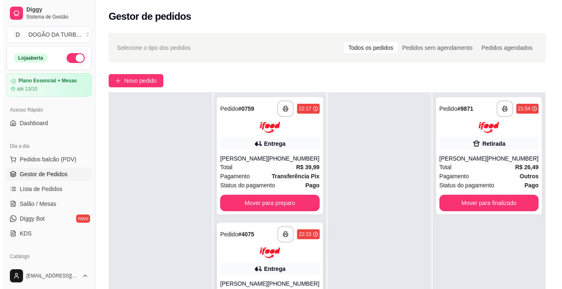
scroll to position [123, 0]
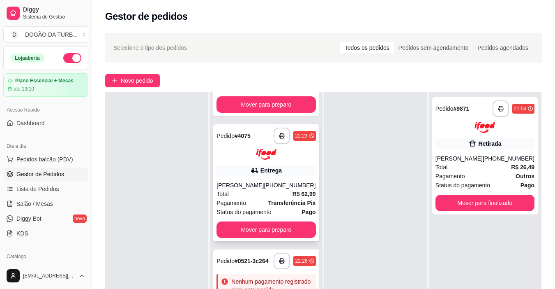
click at [270, 160] on div "**********" at bounding box center [266, 182] width 106 height 117
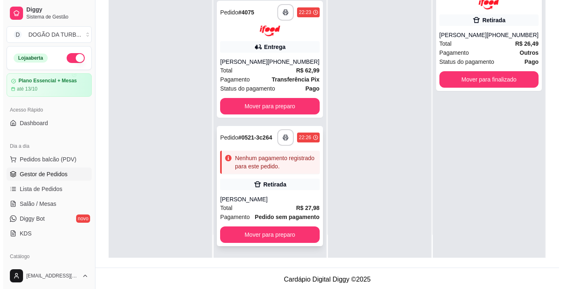
scroll to position [4, 0]
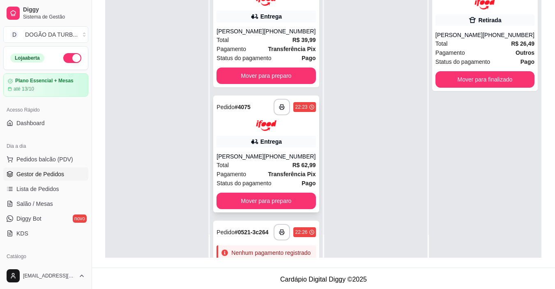
click at [267, 169] on div "Total R$ 62,99" at bounding box center [266, 164] width 99 height 9
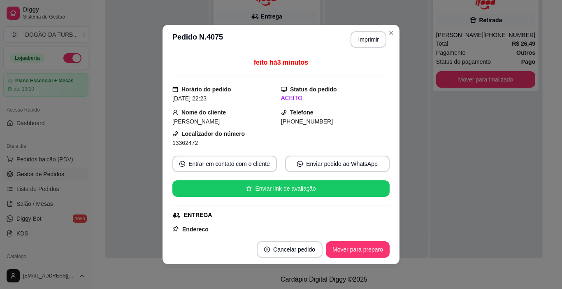
scroll to position [164, 0]
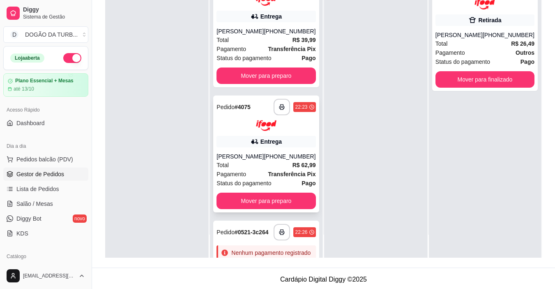
click at [258, 160] on div "[PERSON_NAME]" at bounding box center [240, 156] width 47 height 8
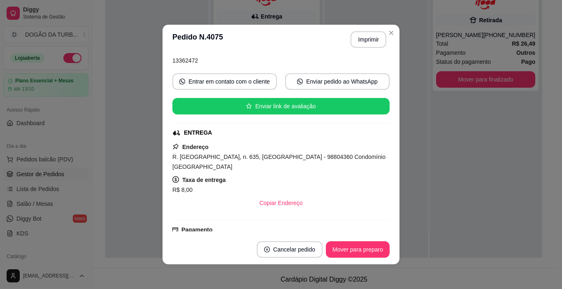
scroll to position [123, 0]
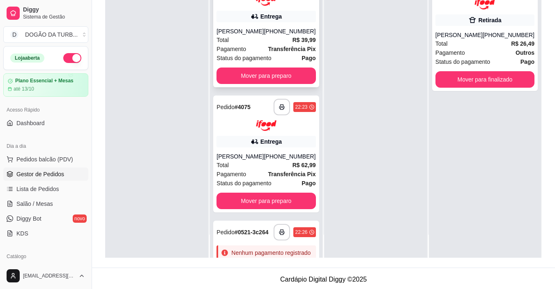
click at [245, 35] on div "[PERSON_NAME]" at bounding box center [240, 31] width 47 height 8
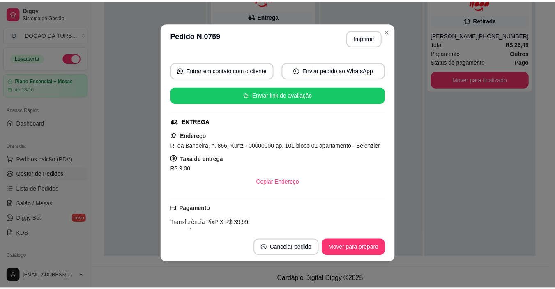
scroll to position [133, 0]
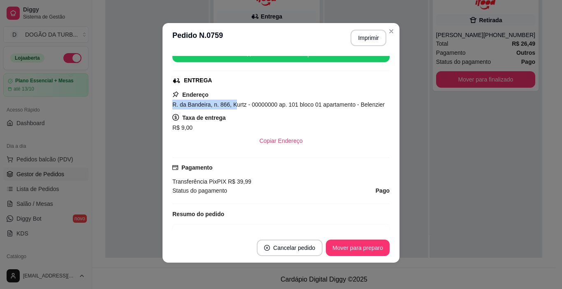
drag, startPoint x: 166, startPoint y: 102, endPoint x: 229, endPoint y: 105, distance: 62.6
click at [229, 105] on div "feito há 11 minutos Horário do pedido [DATE] 22:17 Status do pedido ACEITO Nome…" at bounding box center [280, 143] width 237 height 180
click at [167, 103] on div "feito há 11 minutos Horário do pedido [DATE] 22:17 Status do pedido ACEITO Nome…" at bounding box center [280, 143] width 237 height 180
click at [162, 117] on div "feito há 11 minutos Horário do pedido [DATE] 22:17 Status do pedido ACEITO Nome…" at bounding box center [280, 143] width 237 height 180
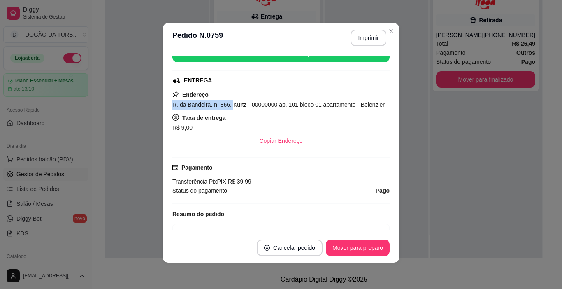
drag, startPoint x: 162, startPoint y: 107, endPoint x: 227, endPoint y: 104, distance: 64.2
click at [227, 104] on div "feito há 11 minutos Horário do pedido [DATE] 22:17 Status do pedido ACEITO Nome…" at bounding box center [280, 143] width 237 height 180
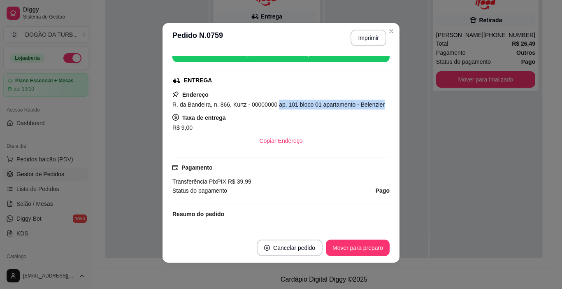
drag, startPoint x: 272, startPoint y: 104, endPoint x: 384, endPoint y: 104, distance: 111.8
click at [384, 104] on div "feito há 12 minutos Horário do pedido [DATE] 22:17 Status do pedido ACEITO Nome…" at bounding box center [280, 142] width 217 height 173
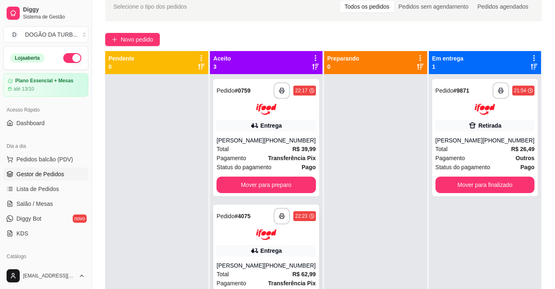
scroll to position [0, 0]
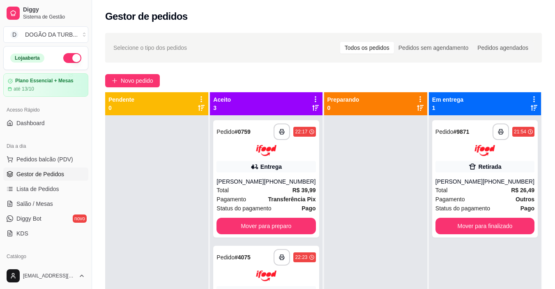
click at [331, 250] on div at bounding box center [375, 259] width 103 height 289
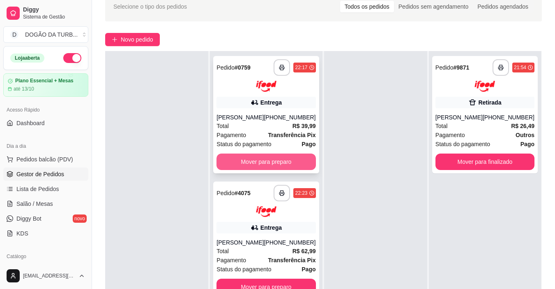
click at [285, 169] on button "Mover para preparo" at bounding box center [266, 161] width 99 height 16
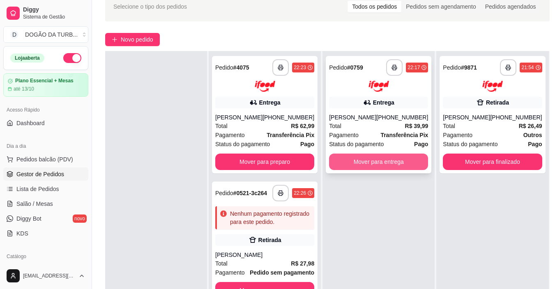
click at [382, 153] on button "Mover para entrega" at bounding box center [378, 161] width 99 height 16
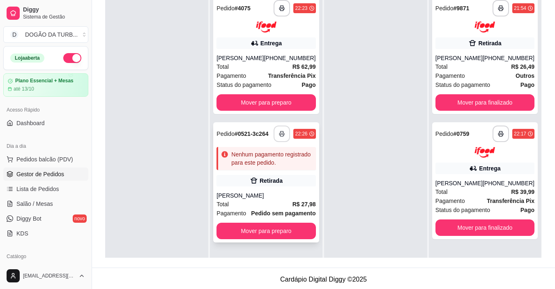
click at [274, 135] on div "**********" at bounding box center [295, 133] width 42 height 16
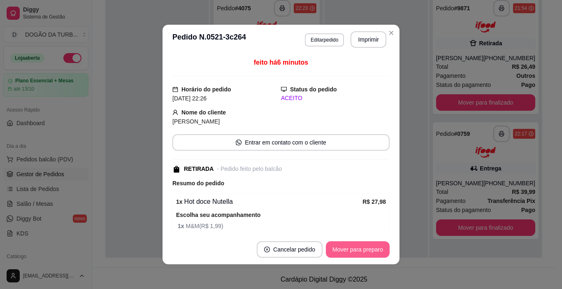
click at [353, 250] on button "Mover para preparo" at bounding box center [358, 249] width 64 height 16
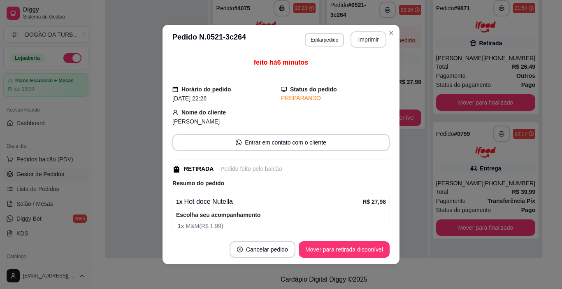
click at [364, 42] on button "Imprimir" at bounding box center [368, 39] width 36 height 16
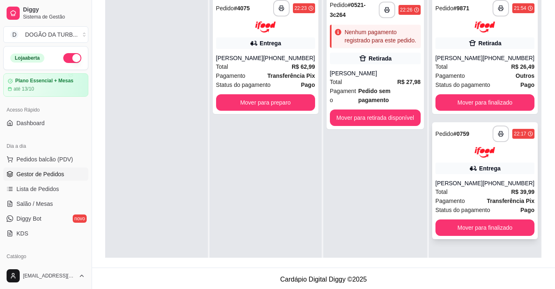
click at [495, 183] on div "[PHONE_NUMBER]" at bounding box center [509, 183] width 52 height 8
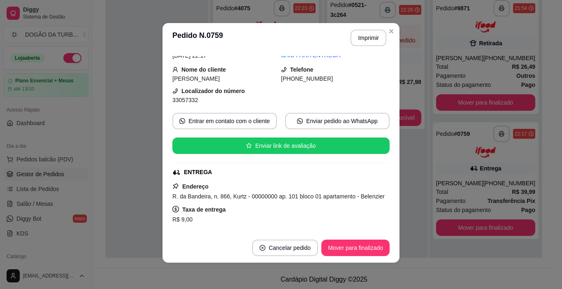
scroll to position [82, 0]
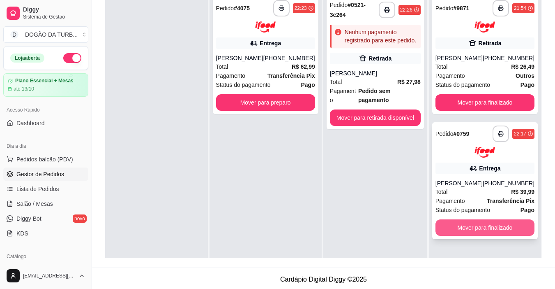
click at [485, 228] on button "Mover para finalizado" at bounding box center [485, 227] width 99 height 16
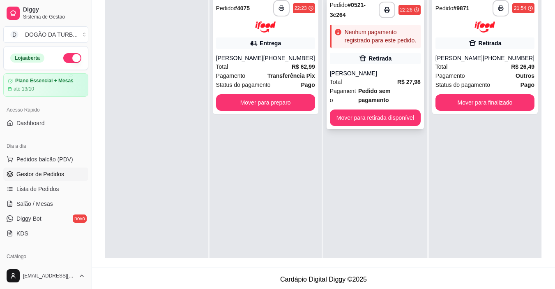
click at [349, 68] on div "**********" at bounding box center [375, 63] width 97 height 132
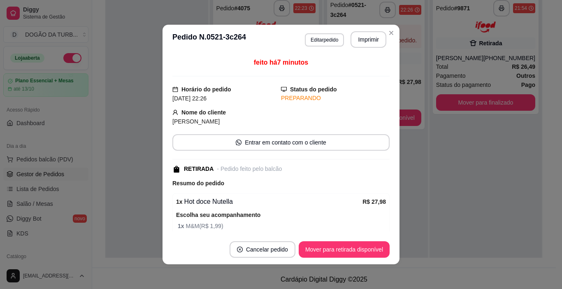
scroll to position [2, 0]
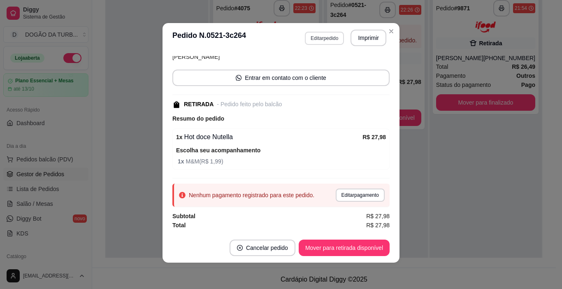
click at [326, 32] on button "Editar pedido" at bounding box center [324, 38] width 39 height 13
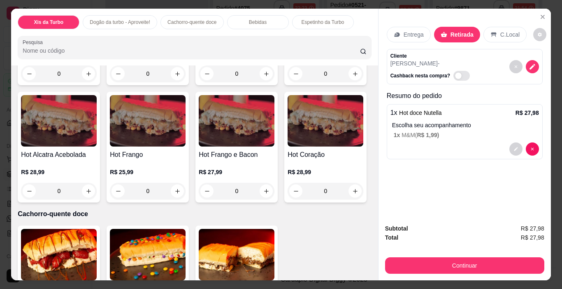
scroll to position [247, 0]
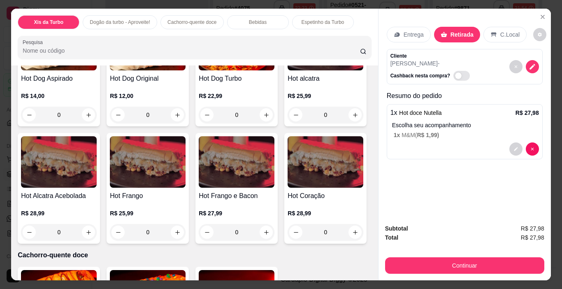
click at [287, 123] on div "0" at bounding box center [325, 114] width 76 height 16
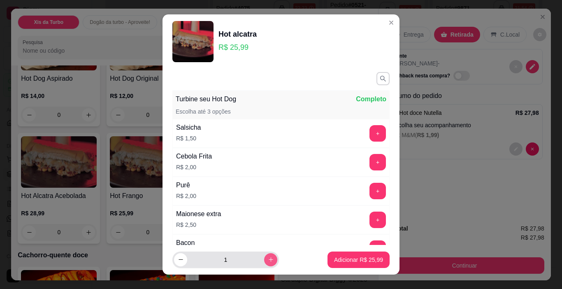
click at [254, 260] on input "1" at bounding box center [225, 259] width 77 height 16
click at [268, 259] on icon "increase-product-quantity" at bounding box center [270, 259] width 5 height 5
type input "2"
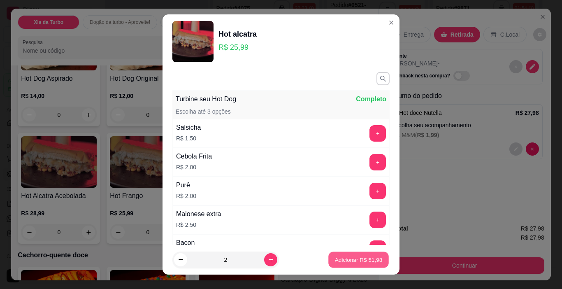
click at [353, 259] on p "Adicionar R$ 51,98" at bounding box center [359, 259] width 48 height 8
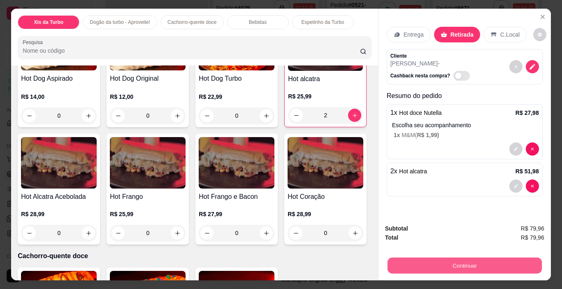
click at [406, 259] on button "Continuar" at bounding box center [464, 265] width 154 height 16
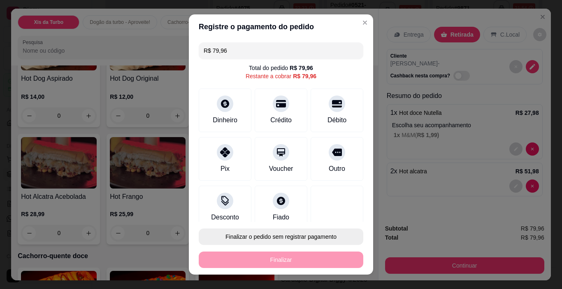
click at [245, 239] on button "Finalizar o pedido sem registrar pagamento" at bounding box center [281, 236] width 164 height 16
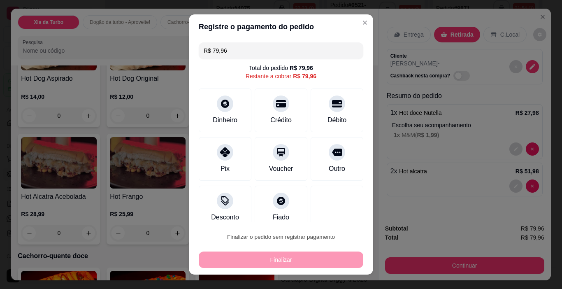
click at [337, 214] on button "Confirmar" at bounding box center [327, 213] width 29 height 12
type input "0"
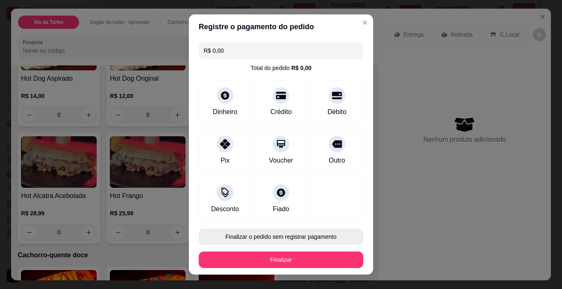
type input "R$ 0,00"
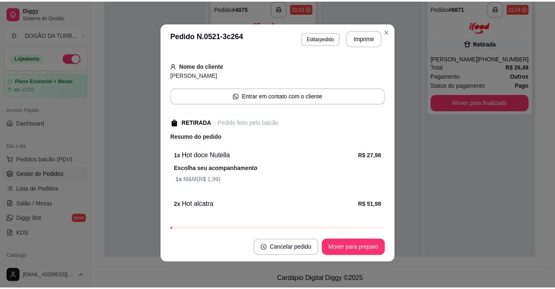
scroll to position [81, 0]
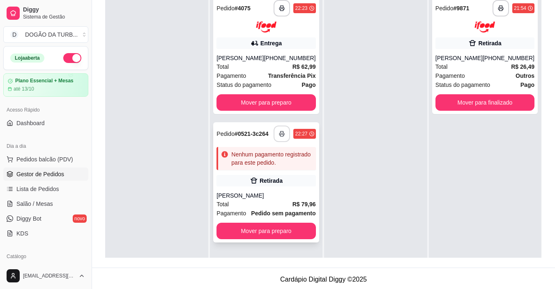
click at [280, 135] on icon "button" at bounding box center [282, 134] width 6 height 6
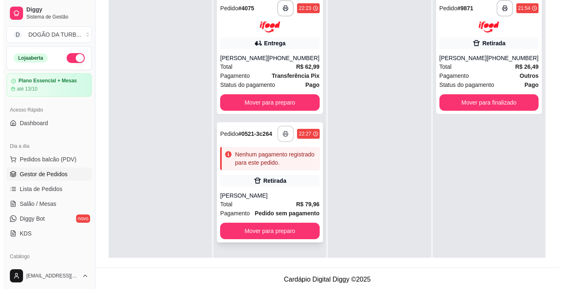
scroll to position [0, 0]
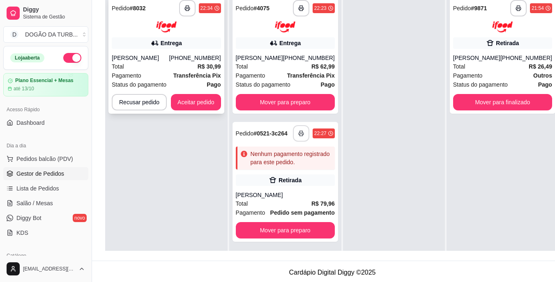
click at [206, 48] on div "Entrega" at bounding box center [166, 43] width 109 height 12
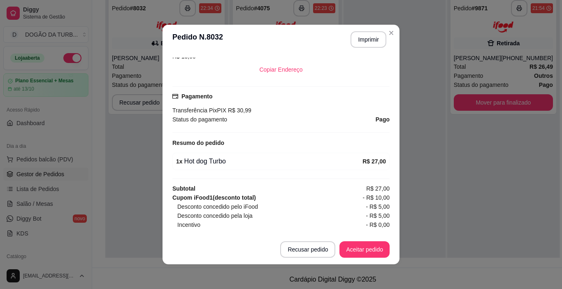
scroll to position [231, 0]
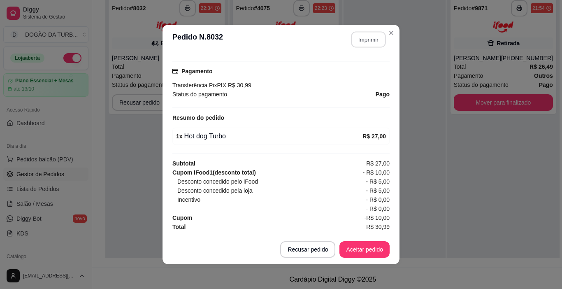
click at [363, 32] on button "Imprimir" at bounding box center [368, 40] width 35 height 16
click at [359, 247] on button "Aceitar pedido" at bounding box center [364, 249] width 49 height 16
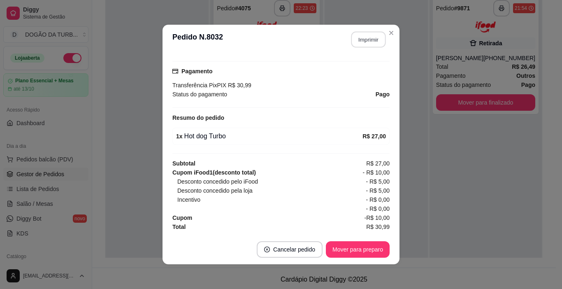
click at [358, 37] on button "Imprimir" at bounding box center [368, 40] width 35 height 16
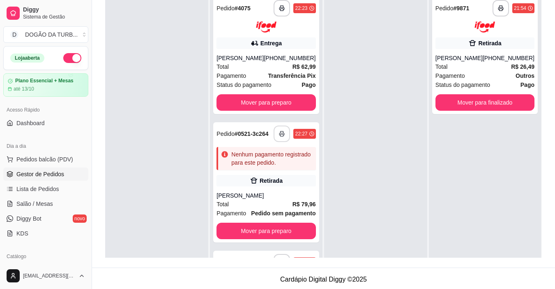
scroll to position [82, 0]
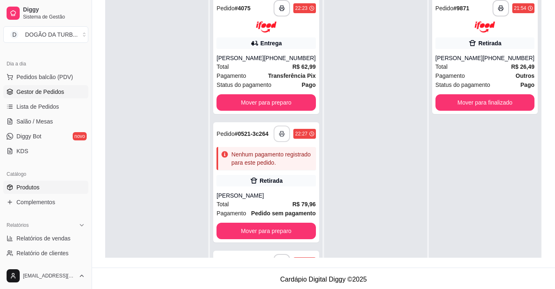
click at [37, 184] on span "Produtos" at bounding box center [27, 187] width 23 height 8
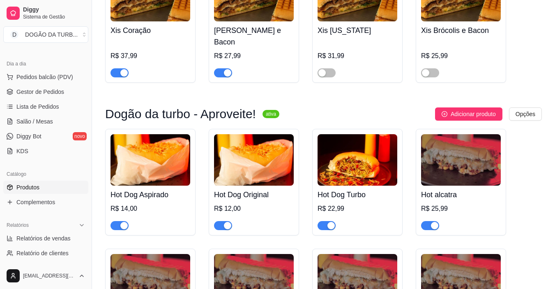
scroll to position [534, 0]
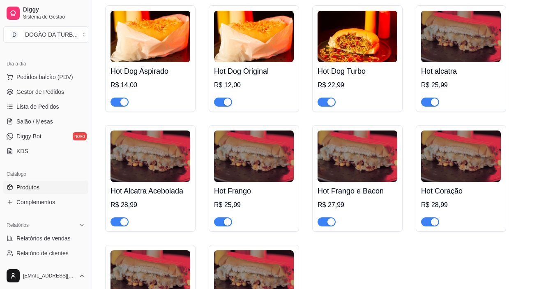
click at [121, 210] on div at bounding box center [151, 218] width 80 height 16
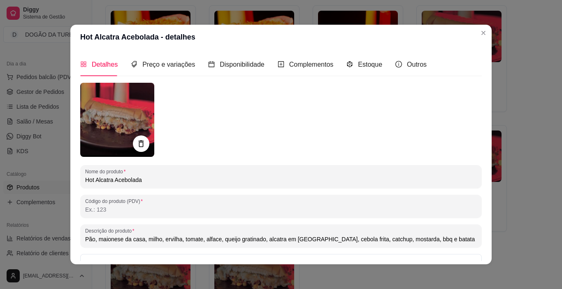
click at [488, 135] on div "Detalhes Preço e variações Disponibilidade Complementos Estoque Outros Nome do …" at bounding box center [280, 156] width 421 height 215
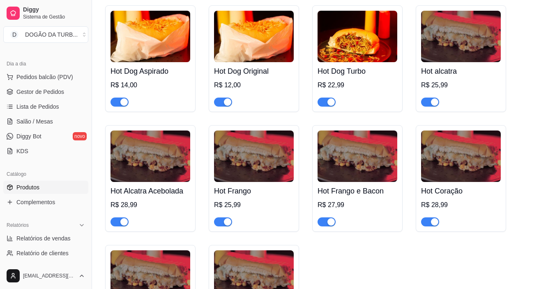
click at [429, 97] on span "button" at bounding box center [430, 101] width 18 height 9
click at [119, 210] on div at bounding box center [151, 218] width 80 height 16
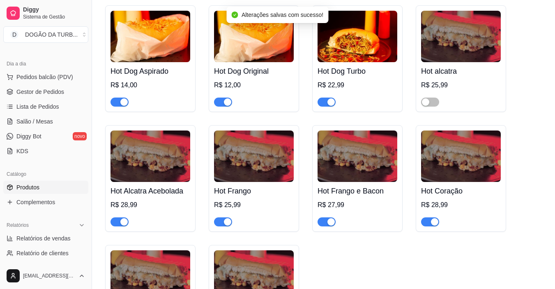
click at [123, 218] on div "button" at bounding box center [123, 221] width 7 height 7
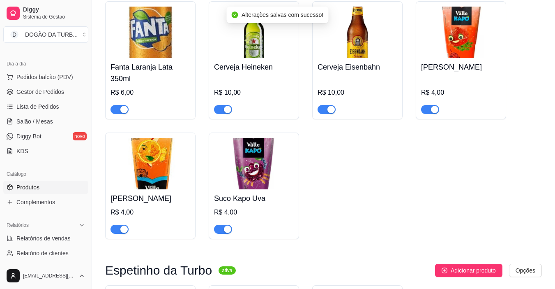
scroll to position [1494, 0]
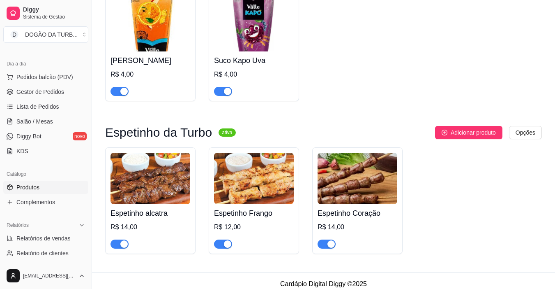
click at [123, 240] on div "button" at bounding box center [123, 243] width 7 height 7
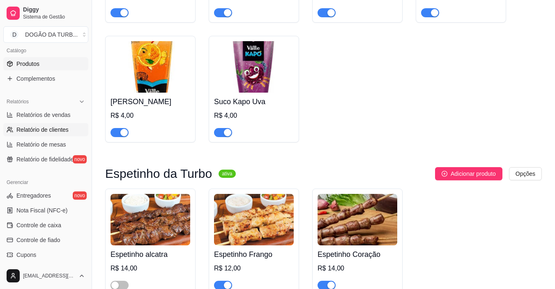
scroll to position [164, 0]
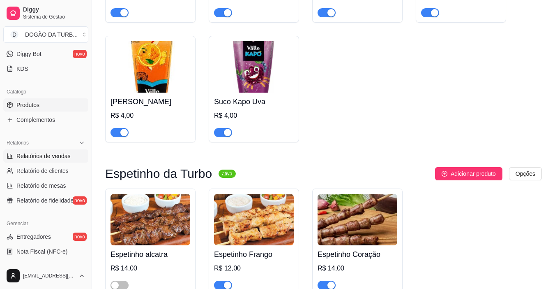
click at [64, 162] on link "Relatórios de vendas" at bounding box center [45, 155] width 85 height 13
select select "ALL"
select select "0"
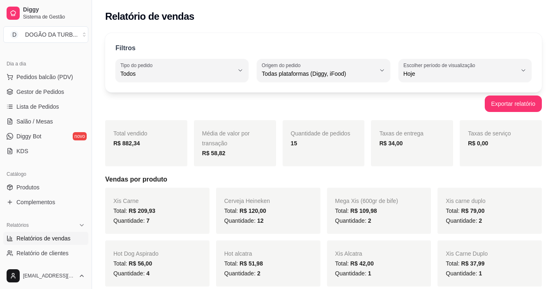
scroll to position [41, 0]
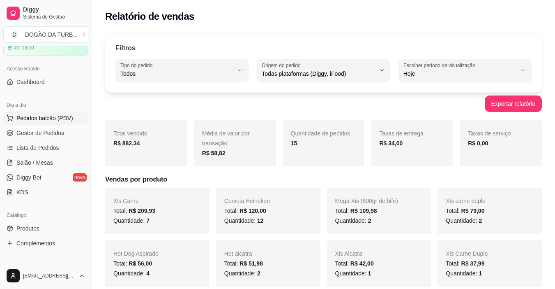
click at [49, 118] on span "Pedidos balcão (PDV)" at bounding box center [44, 118] width 57 height 8
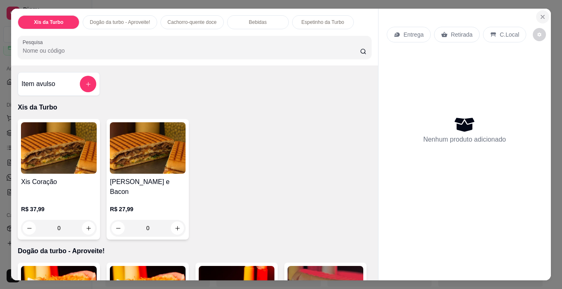
click at [543, 11] on button "Close" at bounding box center [542, 16] width 13 height 13
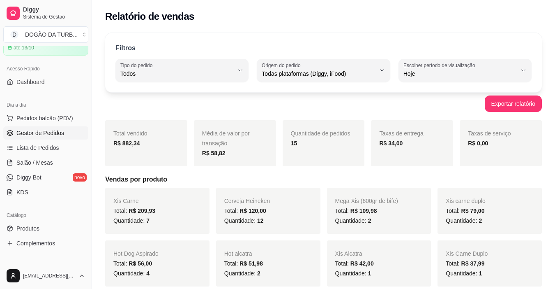
drag, startPoint x: 32, startPoint y: 136, endPoint x: 41, endPoint y: 130, distance: 10.6
click at [33, 136] on span "Gestor de Pedidos" at bounding box center [40, 133] width 48 height 8
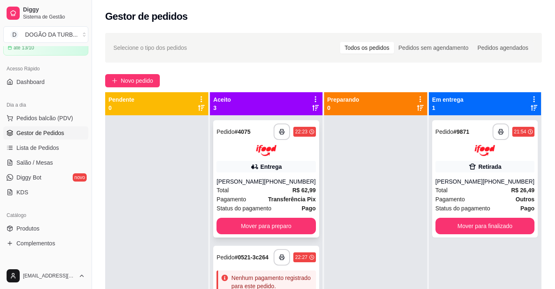
scroll to position [41, 0]
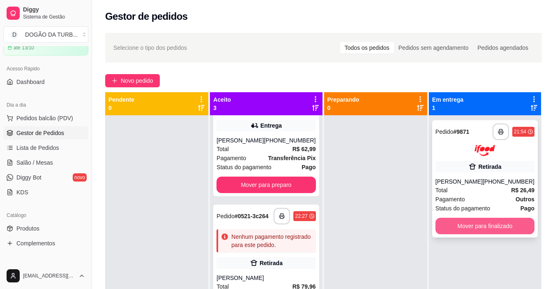
click at [472, 228] on button "Mover para finalizado" at bounding box center [485, 225] width 99 height 16
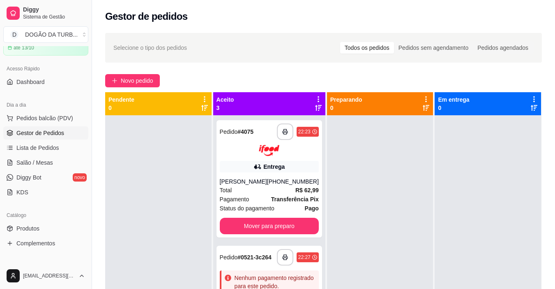
scroll to position [164, 0]
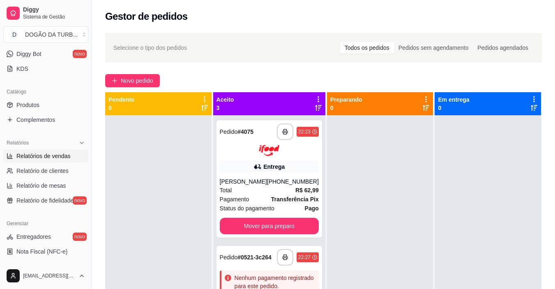
click at [37, 150] on link "Relatórios de vendas" at bounding box center [45, 155] width 85 height 13
select select "ALL"
select select "0"
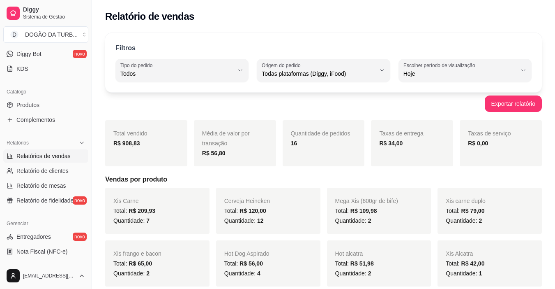
scroll to position [41, 0]
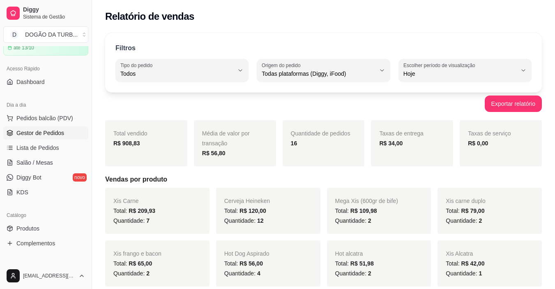
click at [55, 128] on link "Gestor de Pedidos" at bounding box center [45, 132] width 85 height 13
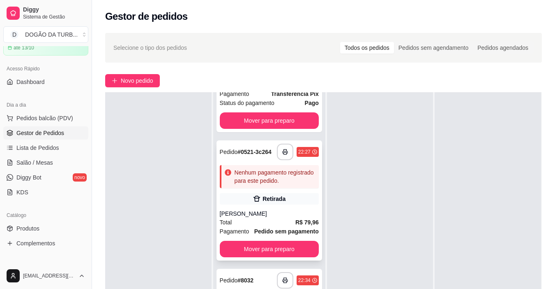
scroll to position [123, 0]
drag, startPoint x: 267, startPoint y: 219, endPoint x: 253, endPoint y: 226, distance: 16.0
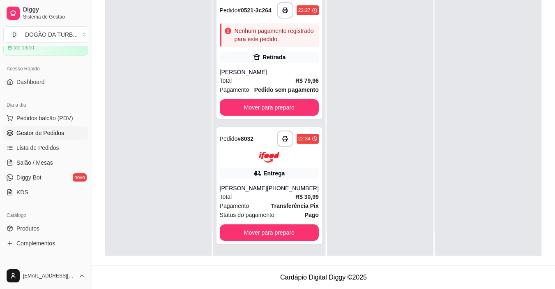
scroll to position [82, 0]
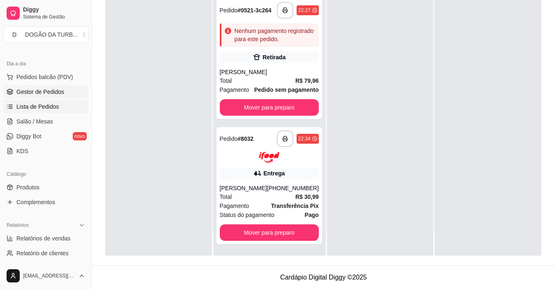
click at [49, 105] on span "Lista de Pedidos" at bounding box center [37, 106] width 43 height 8
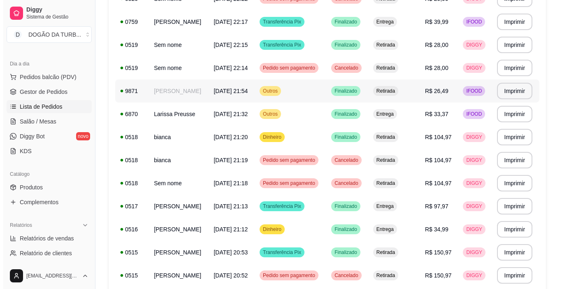
scroll to position [288, 0]
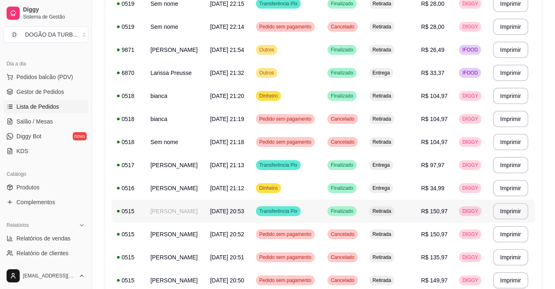
click at [163, 208] on td "[PERSON_NAME]" at bounding box center [176, 210] width 60 height 23
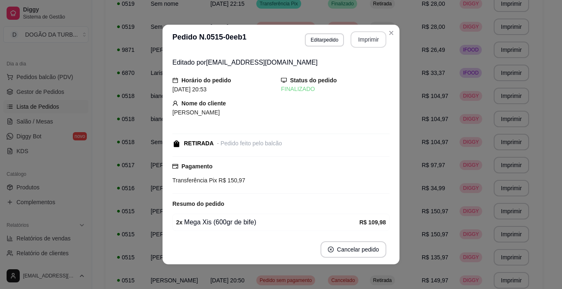
click at [365, 38] on button "Imprimir" at bounding box center [368, 39] width 36 height 16
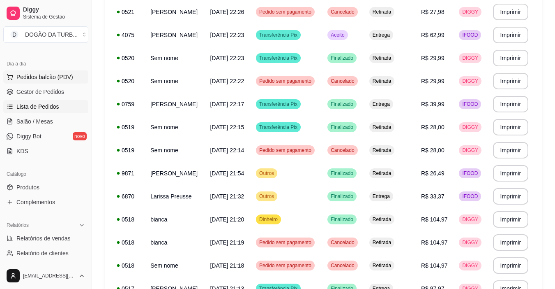
scroll to position [41, 0]
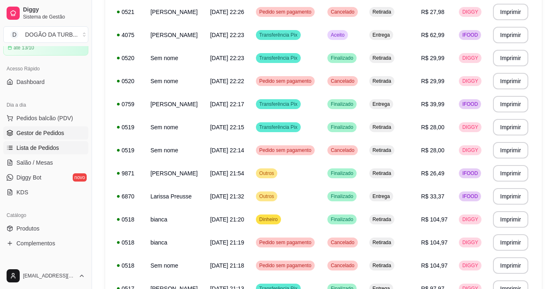
click at [35, 134] on span "Gestor de Pedidos" at bounding box center [40, 133] width 48 height 8
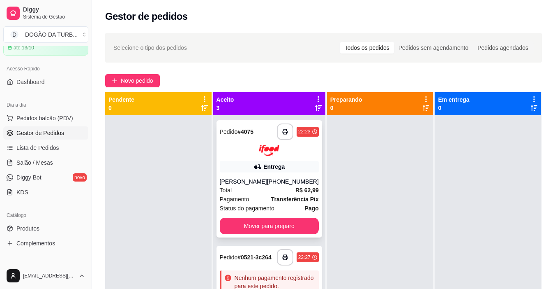
scroll to position [23, 0]
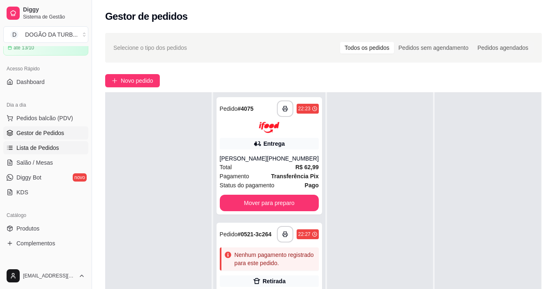
click at [44, 146] on span "Lista de Pedidos" at bounding box center [37, 147] width 43 height 8
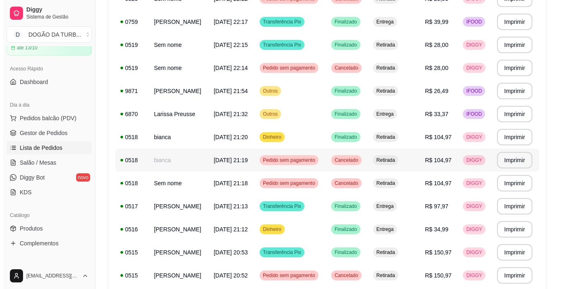
scroll to position [288, 0]
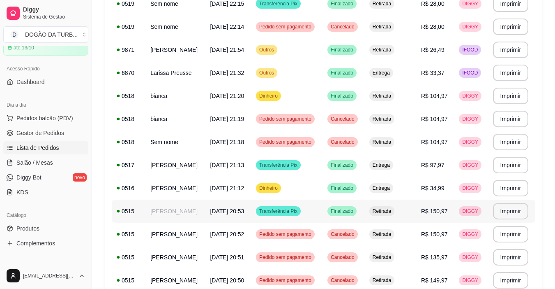
click at [174, 213] on td "[PERSON_NAME]" at bounding box center [176, 210] width 60 height 23
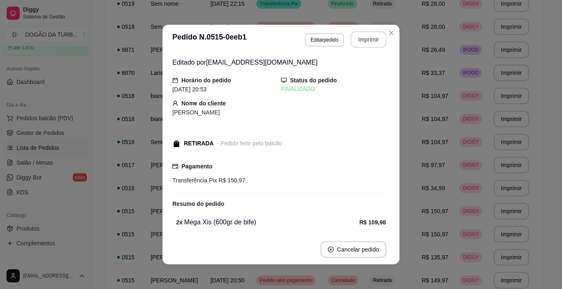
click at [361, 42] on button "Imprimir" at bounding box center [368, 39] width 36 height 16
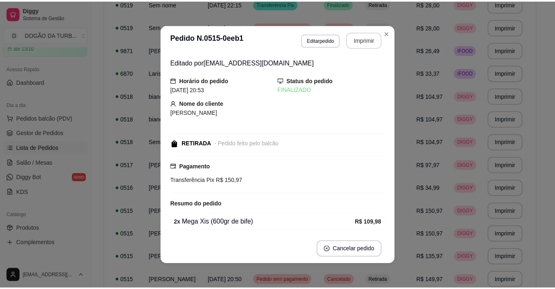
scroll to position [0, 0]
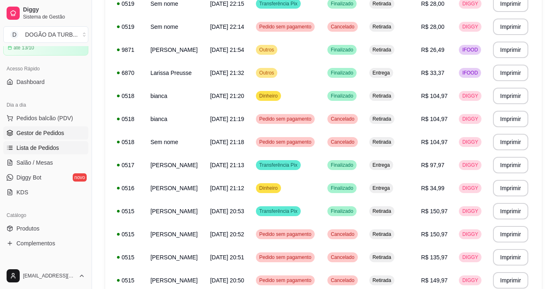
click at [39, 127] on link "Gestor de Pedidos" at bounding box center [45, 132] width 85 height 13
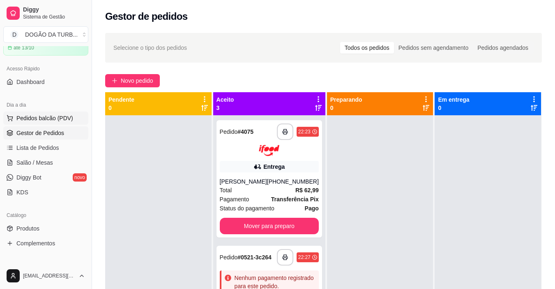
click at [39, 123] on button "Pedidos balcão (PDV)" at bounding box center [45, 117] width 85 height 13
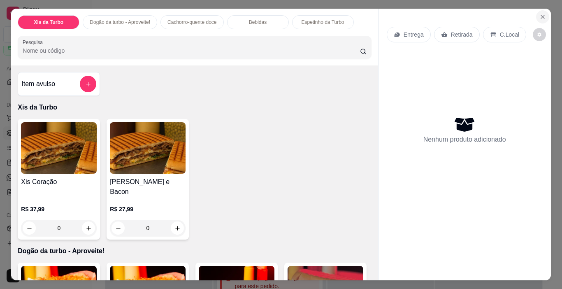
click at [541, 14] on icon "Close" at bounding box center [542, 17] width 7 height 7
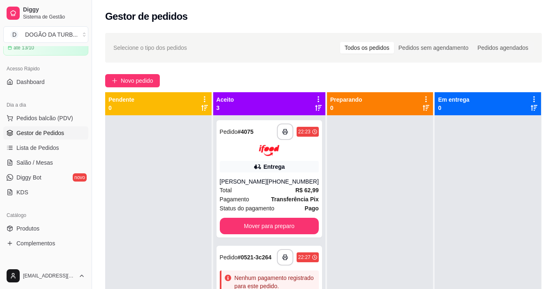
scroll to position [41, 0]
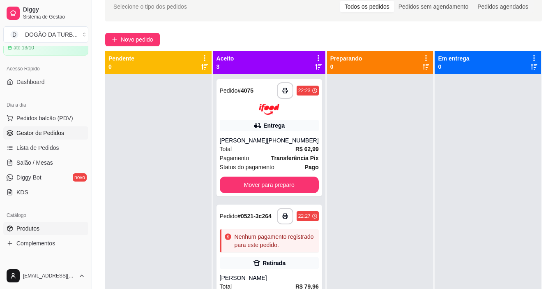
click at [44, 223] on link "Produtos" at bounding box center [45, 228] width 85 height 13
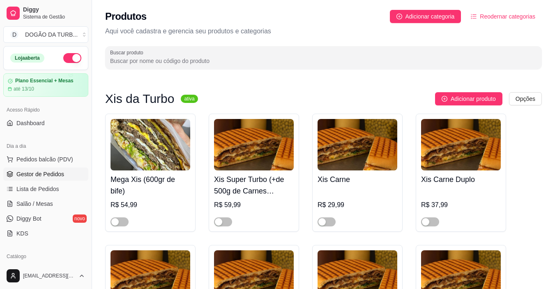
click at [29, 174] on span "Gestor de Pedidos" at bounding box center [40, 174] width 48 height 8
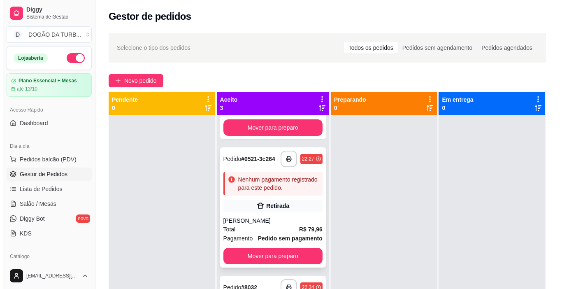
scroll to position [23, 0]
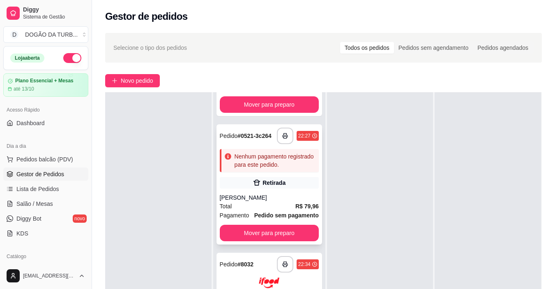
click at [258, 201] on div "Total R$ 79,96" at bounding box center [269, 205] width 99 height 9
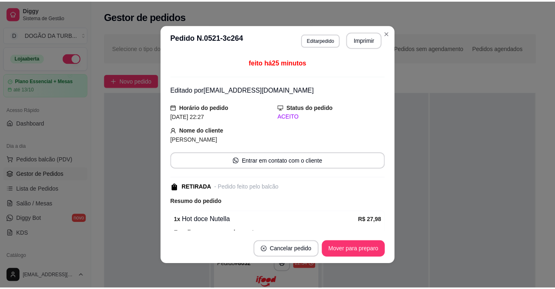
scroll to position [106, 0]
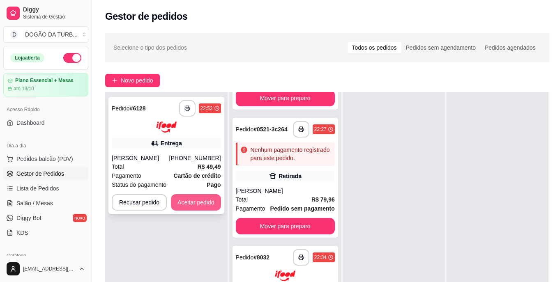
click at [180, 199] on button "Aceitar pedido" at bounding box center [196, 202] width 50 height 16
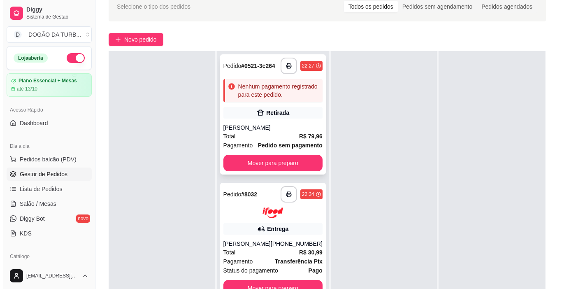
scroll to position [86, 0]
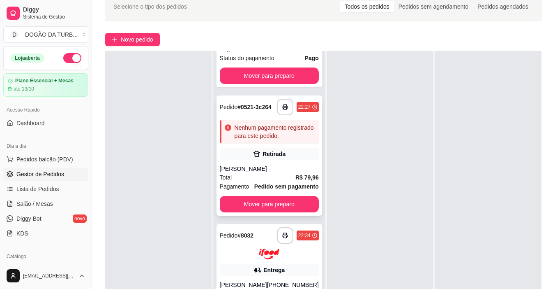
click at [267, 157] on div "**********" at bounding box center [270, 155] width 106 height 120
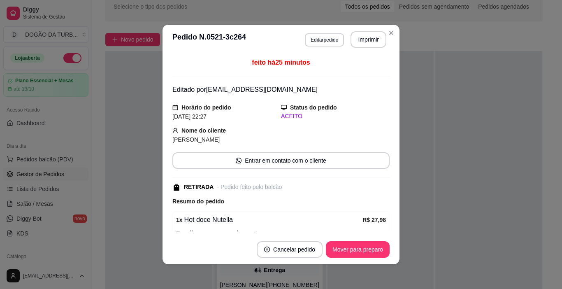
scroll to position [106, 0]
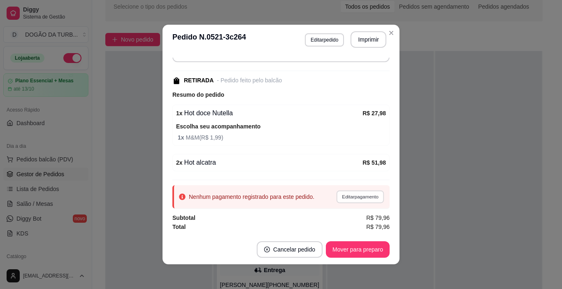
click at [350, 199] on button "Editar pagamento" at bounding box center [360, 196] width 48 height 13
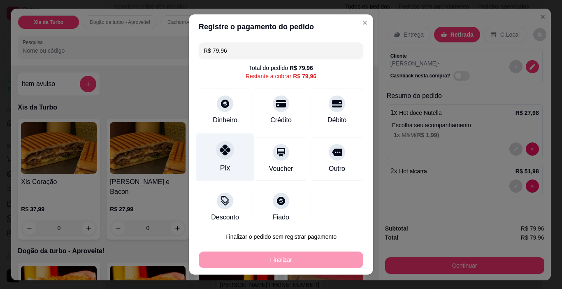
click at [220, 149] on icon at bounding box center [225, 149] width 11 height 11
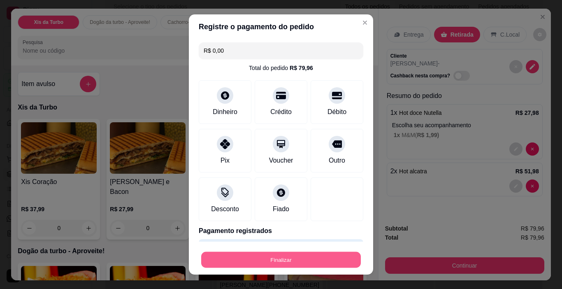
click at [257, 261] on button "Finalizar" at bounding box center [281, 260] width 160 height 16
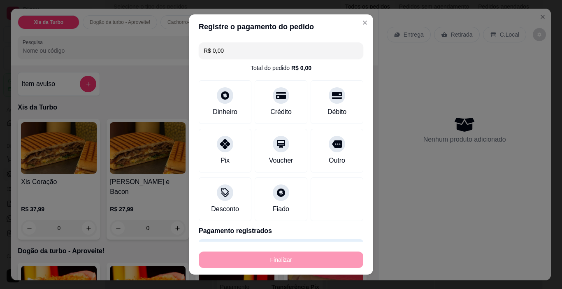
type input "-R$ 79,96"
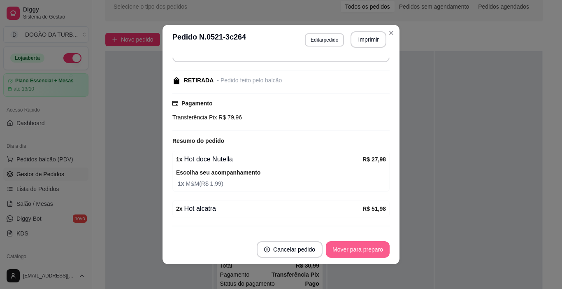
click at [369, 246] on button "Mover para preparo" at bounding box center [358, 249] width 64 height 16
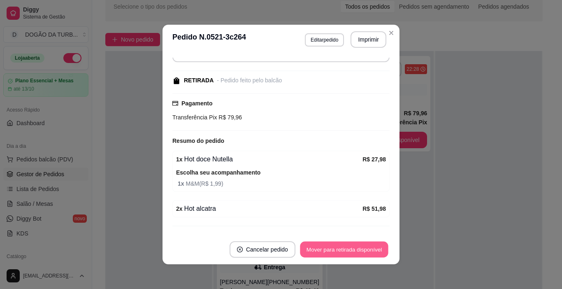
click at [358, 245] on button "Mover para retirada disponível" at bounding box center [344, 249] width 88 height 16
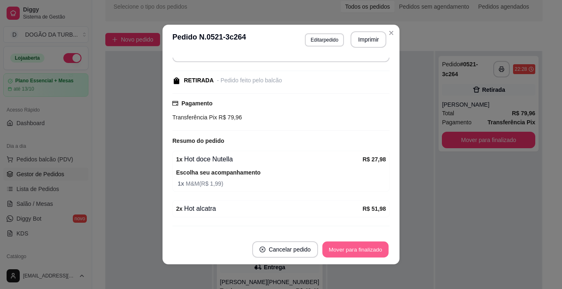
click at [363, 248] on button "Mover para finalizado" at bounding box center [355, 249] width 66 height 16
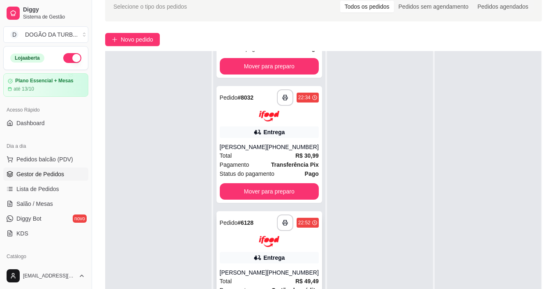
scroll to position [123, 0]
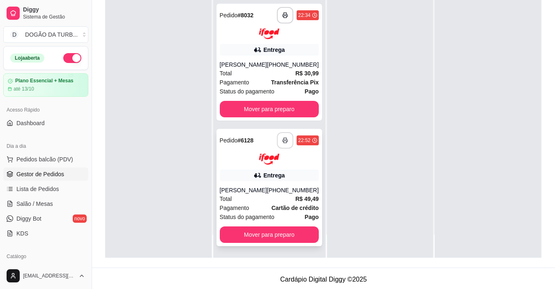
click at [284, 138] on polyline "button" at bounding box center [285, 139] width 3 height 2
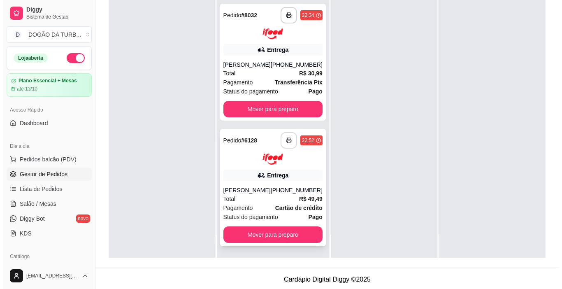
scroll to position [0, 0]
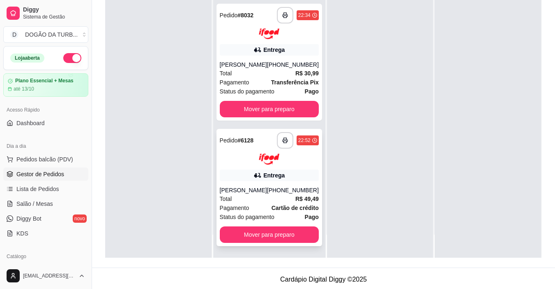
click at [256, 190] on div "[PERSON_NAME]" at bounding box center [243, 190] width 47 height 8
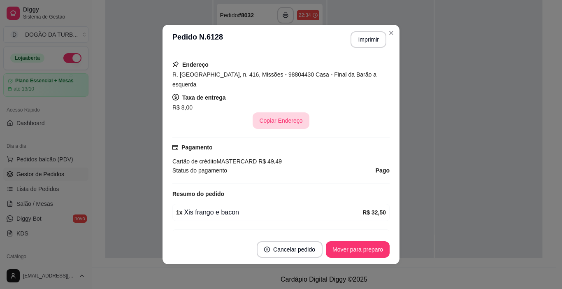
scroll to position [206, 0]
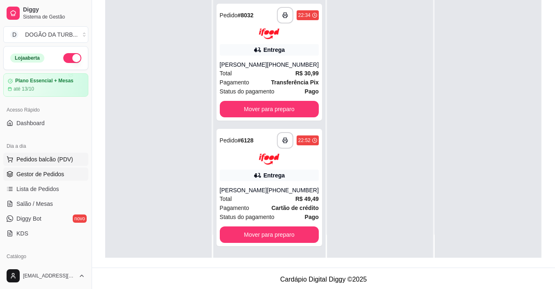
click at [44, 156] on span "Pedidos balcão (PDV)" at bounding box center [44, 159] width 57 height 8
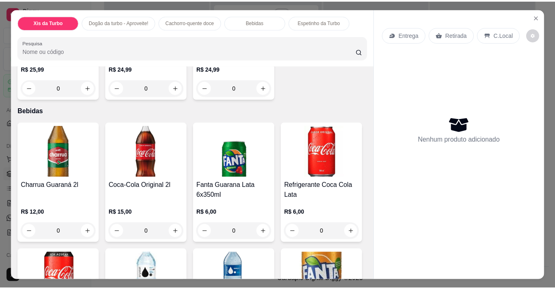
scroll to position [617, 0]
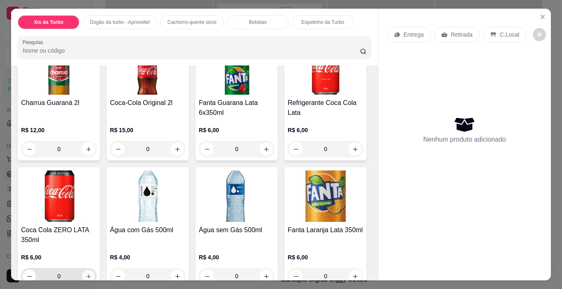
click at [95, 270] on button "increase-product-quantity" at bounding box center [88, 276] width 13 height 13
type input "1"
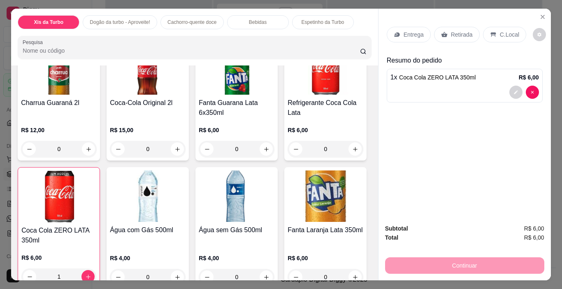
click at [465, 30] on p "Retirada" at bounding box center [462, 34] width 22 height 8
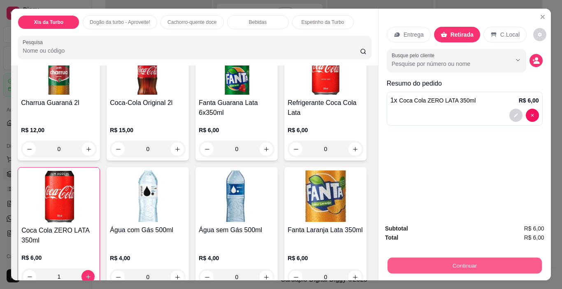
click at [488, 263] on button "Continuar" at bounding box center [464, 265] width 154 height 16
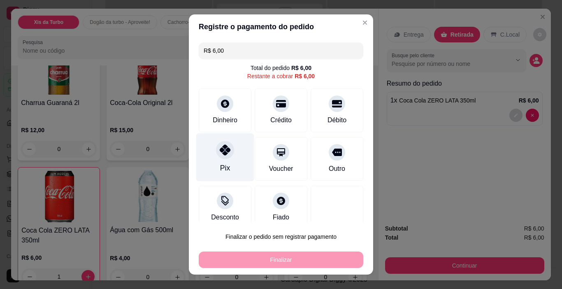
click at [231, 152] on div "Pix" at bounding box center [225, 157] width 58 height 48
type input "R$ 0,00"
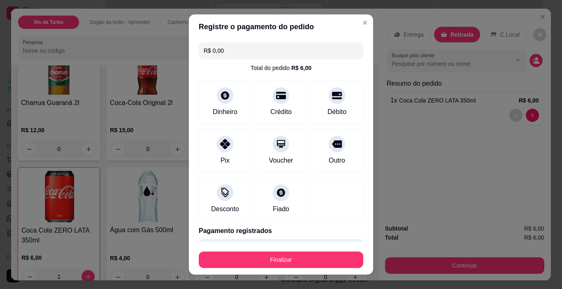
drag, startPoint x: 308, startPoint y: 249, endPoint x: 312, endPoint y: 247, distance: 4.8
click at [308, 250] on div "Finalizar" at bounding box center [281, 258] width 164 height 20
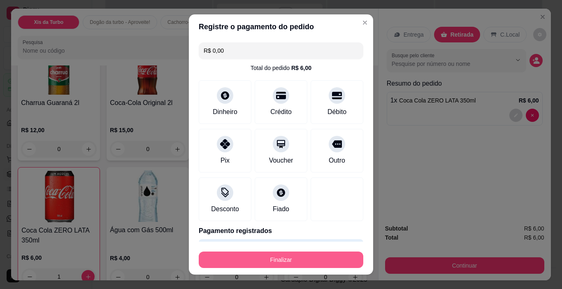
click at [329, 262] on button "Finalizar" at bounding box center [281, 259] width 164 height 16
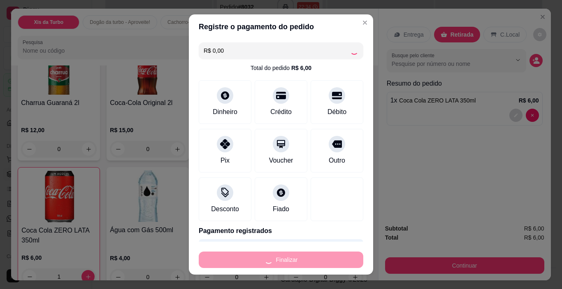
type input "0"
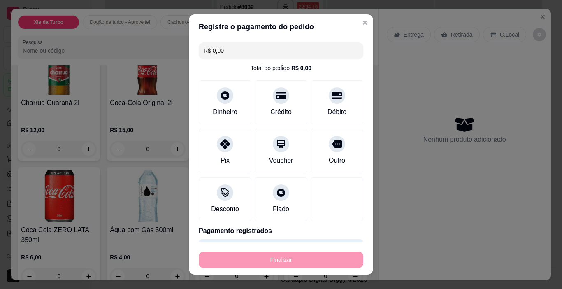
type input "-R$ 6,00"
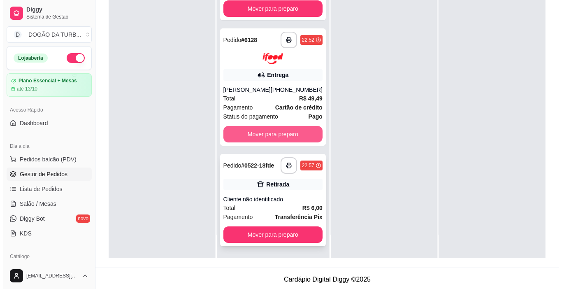
scroll to position [125, 0]
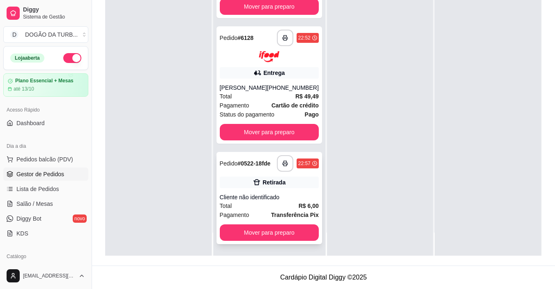
click at [292, 220] on div "**********" at bounding box center [270, 198] width 106 height 92
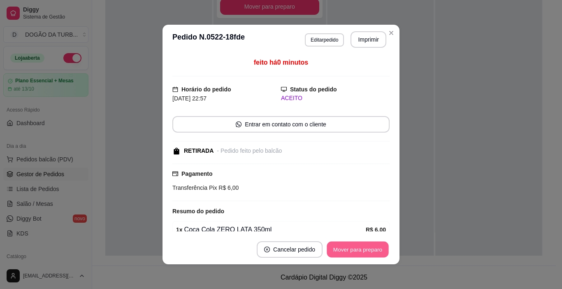
click at [357, 251] on button "Mover para preparo" at bounding box center [357, 249] width 62 height 16
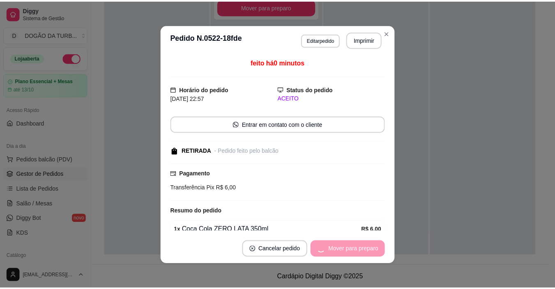
scroll to position [104, 0]
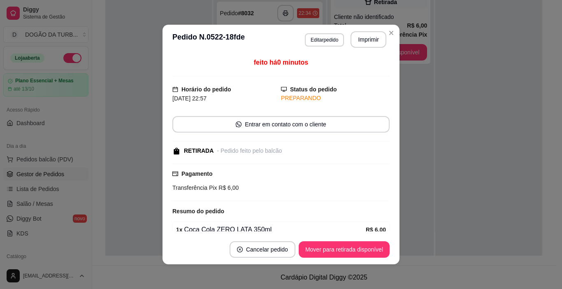
click at [349, 240] on footer "Cancelar pedido Mover para retirada disponível" at bounding box center [280, 249] width 237 height 30
click at [350, 243] on button "Mover para retirada disponível" at bounding box center [344, 249] width 88 height 16
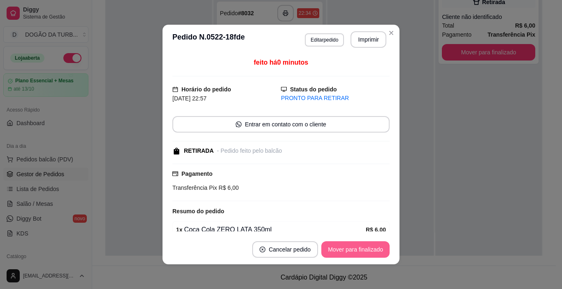
click at [357, 246] on button "Mover para finalizado" at bounding box center [355, 249] width 68 height 16
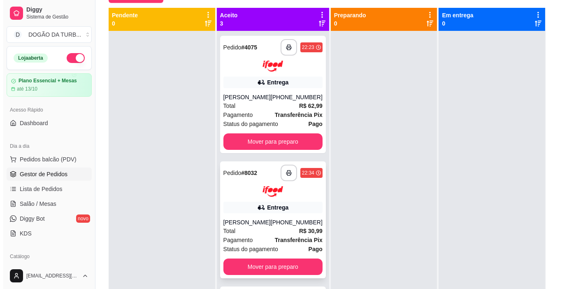
scroll to position [0, 0]
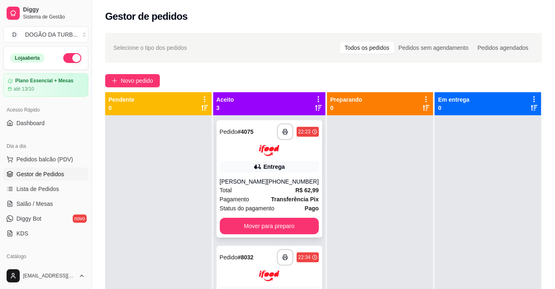
click at [264, 167] on div "Entrega" at bounding box center [274, 166] width 21 height 8
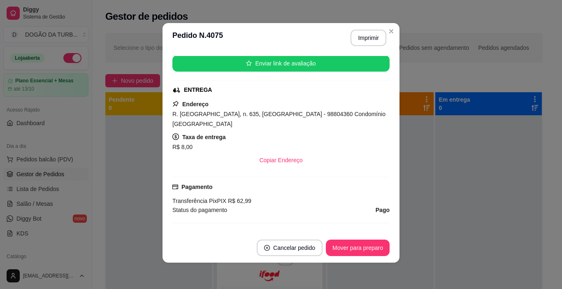
scroll to position [164, 0]
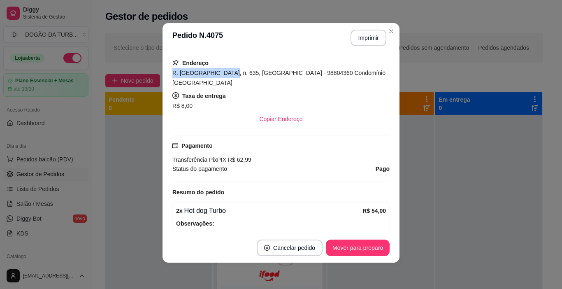
drag, startPoint x: 168, startPoint y: 70, endPoint x: 216, endPoint y: 69, distance: 48.5
click at [216, 69] on div "feito há 34 minutos Horário do pedido [DATE] 22:23 Status do pedido ACEITO Nome…" at bounding box center [280, 143] width 237 height 180
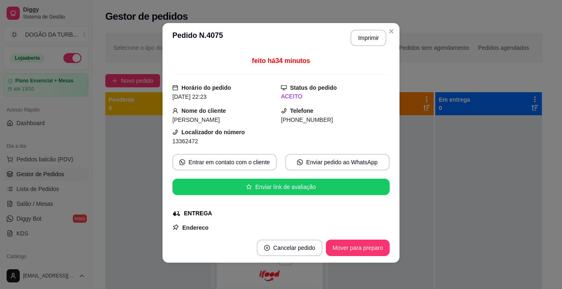
scroll to position [41, 0]
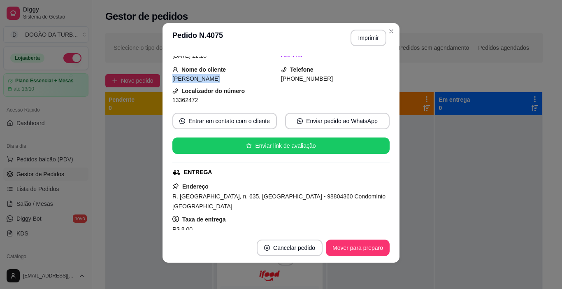
drag, startPoint x: 165, startPoint y: 78, endPoint x: 206, endPoint y: 79, distance: 41.1
click at [206, 79] on div "feito há 34 minutos Horário do pedido [DATE] 22:23 Status do pedido ACEITO Nome…" at bounding box center [280, 143] width 237 height 180
drag, startPoint x: 304, startPoint y: 197, endPoint x: 364, endPoint y: 193, distance: 60.2
click at [364, 193] on div "R. [GEOGRAPHIC_DATA], n. 635, [GEOGRAPHIC_DATA] - 98804360 Condomínio [GEOGRAPH…" at bounding box center [280, 201] width 217 height 20
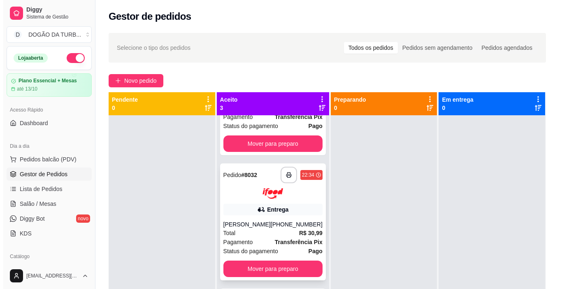
scroll to position [104, 0]
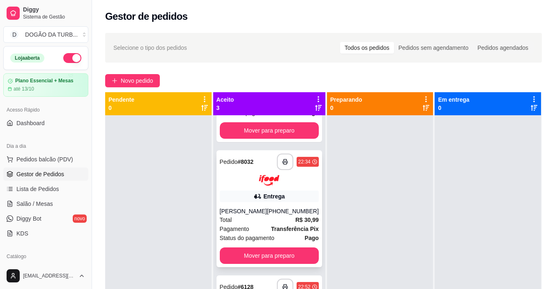
click at [246, 181] on div "**********" at bounding box center [270, 208] width 106 height 117
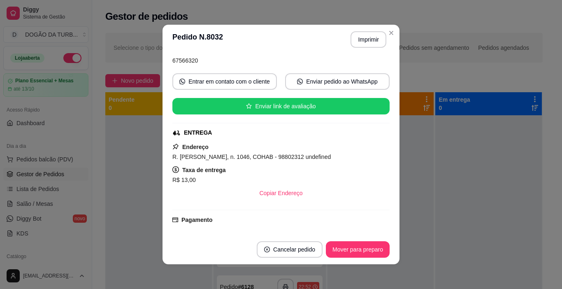
scroll to position [41, 0]
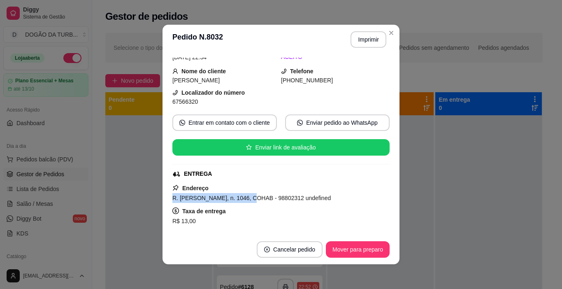
drag, startPoint x: 170, startPoint y: 196, endPoint x: 243, endPoint y: 197, distance: 73.2
click at [243, 197] on div "feito há 24 minutos Horário do pedido [DATE] 22:34 Status do pedido ACEITO Nome…" at bounding box center [280, 144] width 237 height 180
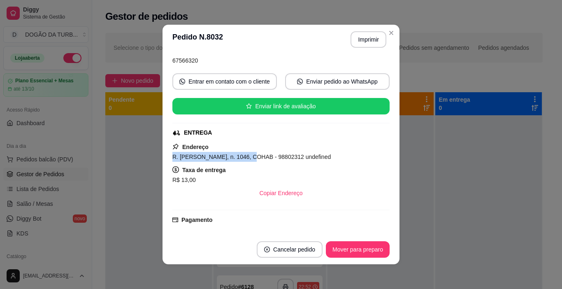
scroll to position [0, 0]
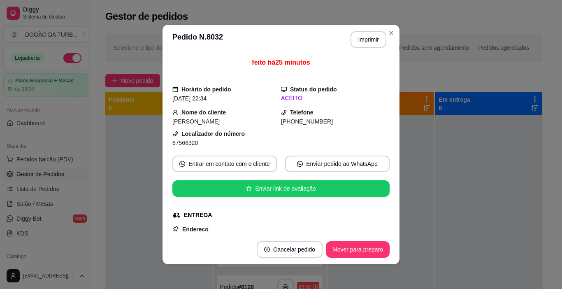
drag, startPoint x: 171, startPoint y: 120, endPoint x: 234, endPoint y: 119, distance: 62.5
click at [234, 119] on div "[PERSON_NAME]" at bounding box center [226, 121] width 109 height 9
drag, startPoint x: 166, startPoint y: 117, endPoint x: 241, endPoint y: 122, distance: 75.0
click at [241, 122] on div "feito há 25 minutos Horário do pedido [DATE] 22:34 Status do pedido ACEITO Nome…" at bounding box center [280, 144] width 237 height 180
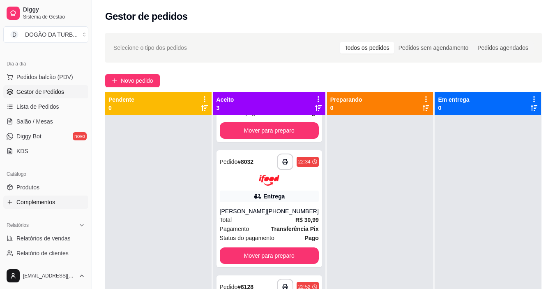
scroll to position [123, 0]
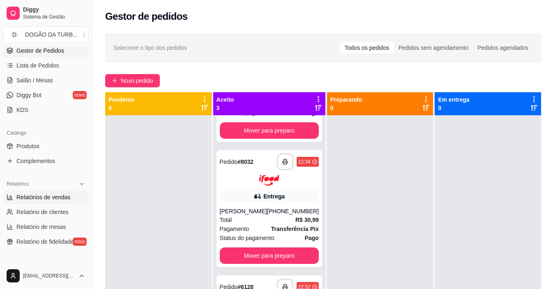
click at [64, 194] on span "Relatórios de vendas" at bounding box center [43, 197] width 54 height 8
select select "ALL"
select select "0"
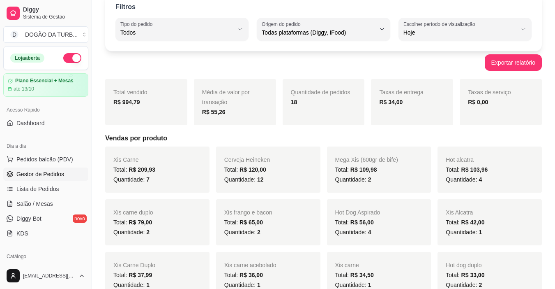
click at [54, 171] on span "Gestor de Pedidos" at bounding box center [40, 174] width 48 height 8
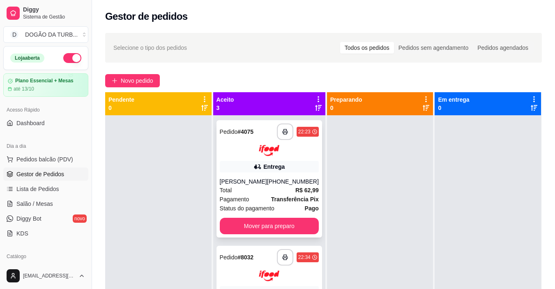
click at [281, 234] on div "**********" at bounding box center [270, 178] width 106 height 117
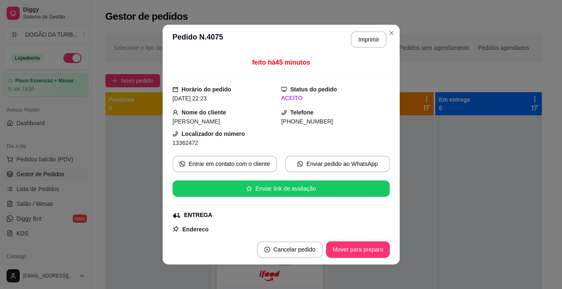
click at [280, 224] on div "feito há 45 minutos Horário do pedido [DATE] 22:23 Status do pedido ACEITO Nome…" at bounding box center [280, 144] width 217 height 173
click at [374, 244] on button "Mover para preparo" at bounding box center [358, 249] width 64 height 16
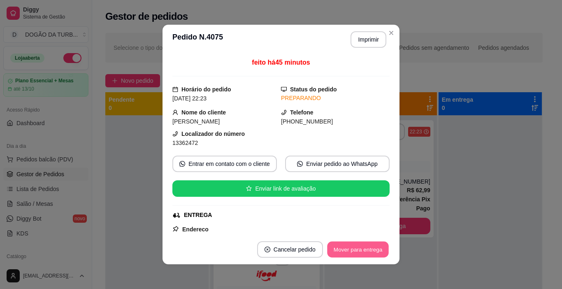
click at [374, 247] on button "Mover para entrega" at bounding box center [358, 249] width 62 height 16
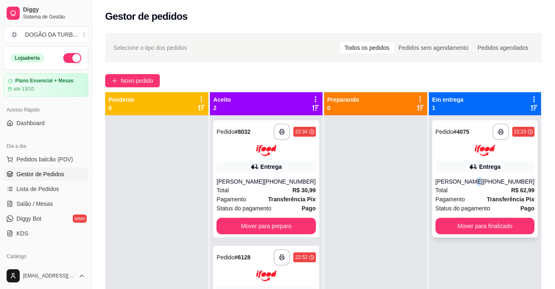
click at [472, 168] on div "**********" at bounding box center [485, 178] width 106 height 117
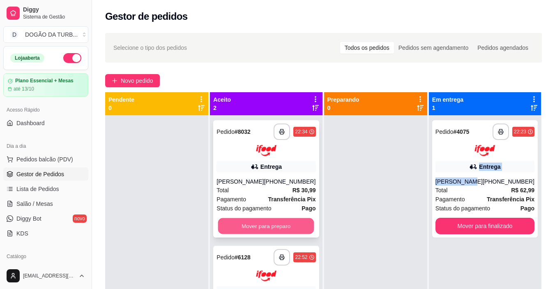
click at [280, 233] on button "Mover para preparo" at bounding box center [266, 225] width 96 height 16
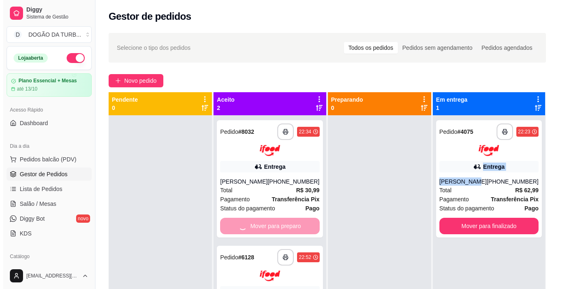
scroll to position [23, 0]
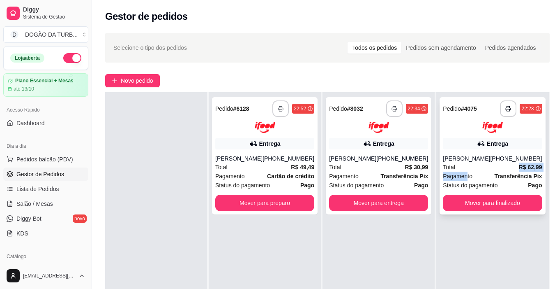
click at [458, 171] on div "**********" at bounding box center [493, 155] width 106 height 117
click at [466, 168] on div "Total R$ 62,99" at bounding box center [492, 166] width 99 height 9
click at [467, 167] on div "Total R$ 62,99" at bounding box center [492, 166] width 99 height 9
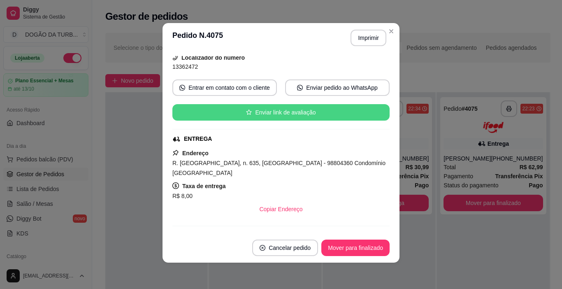
scroll to position [0, 0]
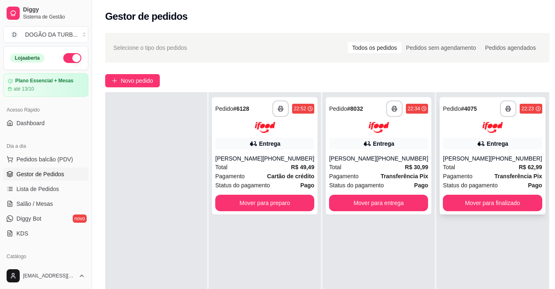
click at [492, 158] on div "[PHONE_NUMBER]" at bounding box center [516, 158] width 52 height 8
click at [476, 201] on button "Mover para finalizado" at bounding box center [492, 202] width 99 height 16
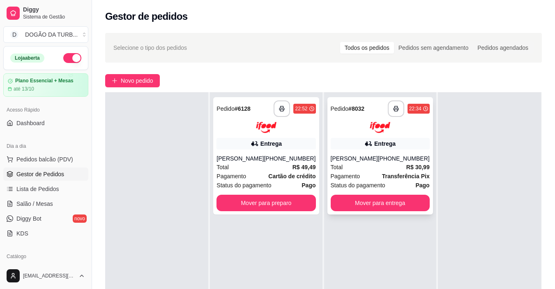
click at [391, 200] on div "**********" at bounding box center [381, 155] width 106 height 117
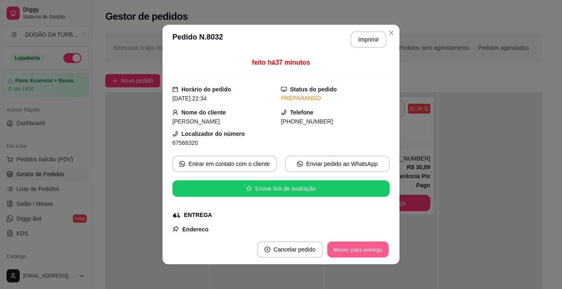
click at [363, 247] on button "Mover para entrega" at bounding box center [358, 249] width 62 height 16
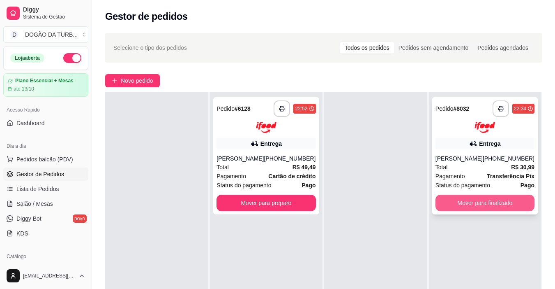
click at [499, 211] on button "Mover para finalizado" at bounding box center [485, 202] width 99 height 16
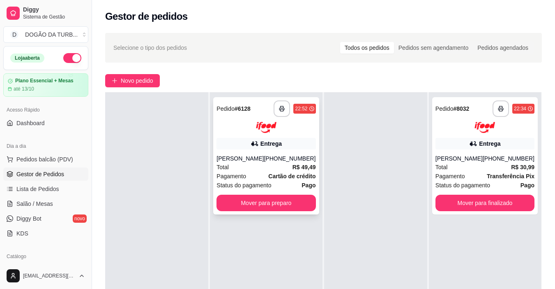
click at [273, 159] on div "[PHONE_NUMBER]" at bounding box center [290, 158] width 52 height 8
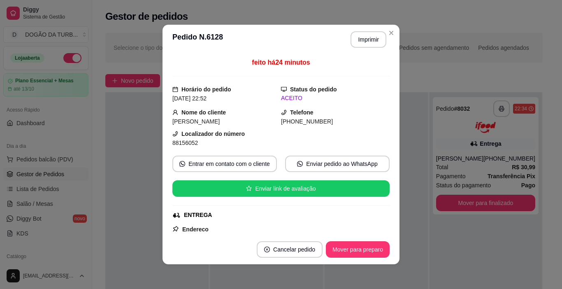
scroll to position [41, 0]
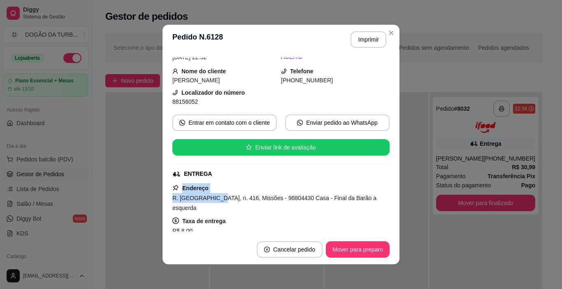
drag, startPoint x: 167, startPoint y: 192, endPoint x: 208, endPoint y: 194, distance: 40.3
click at [208, 194] on div "feito há 24 minutos Horário do pedido [DATE] 22:52 Status do pedido ACEITO Nome…" at bounding box center [280, 144] width 237 height 180
click at [219, 174] on div "ENTREGA" at bounding box center [279, 173] width 215 height 9
drag, startPoint x: 166, startPoint y: 195, endPoint x: 215, endPoint y: 198, distance: 49.4
click at [215, 198] on div "feito há 24 minutos Horário do pedido [DATE] 22:52 Status do pedido ACEITO Nome…" at bounding box center [280, 144] width 237 height 180
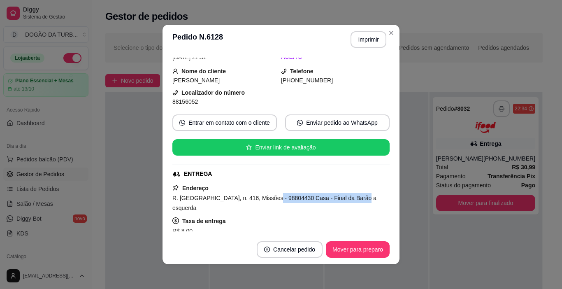
drag, startPoint x: 265, startPoint y: 197, endPoint x: 385, endPoint y: 199, distance: 120.5
click at [385, 199] on div "feito há 25 minutos Horário do pedido [DATE] 22:52 Status do pedido ACEITO Nome…" at bounding box center [280, 144] width 217 height 173
click at [172, 79] on span "[PERSON_NAME]" at bounding box center [195, 80] width 47 height 7
drag, startPoint x: 165, startPoint y: 79, endPoint x: 220, endPoint y: 80, distance: 55.1
click at [220, 80] on div "feito há 25 minutos Horário do pedido [DATE] 22:52 Status do pedido ACEITO Nome…" at bounding box center [280, 144] width 237 height 180
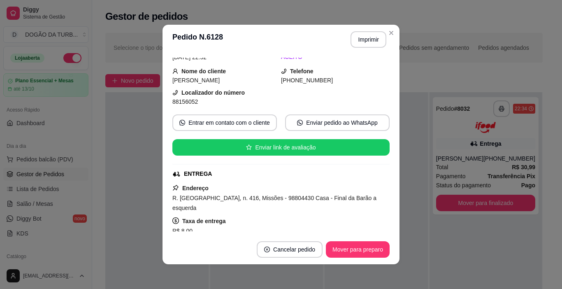
scroll to position [0, 0]
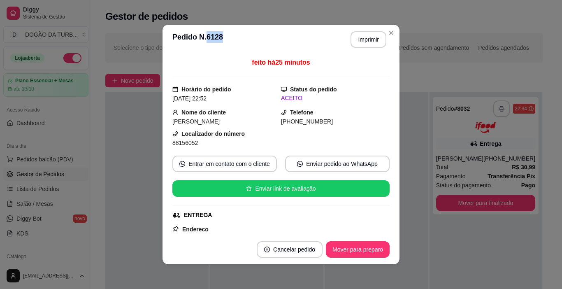
drag, startPoint x: 203, startPoint y: 34, endPoint x: 243, endPoint y: 41, distance: 40.6
click at [245, 40] on header "**********" at bounding box center [280, 40] width 237 height 30
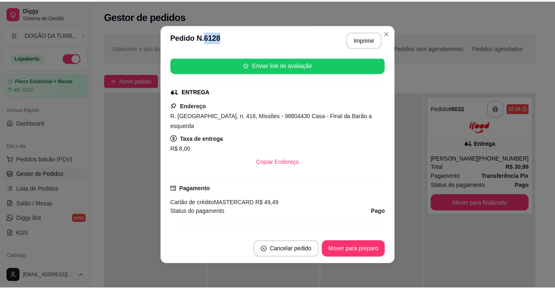
scroll to position [164, 0]
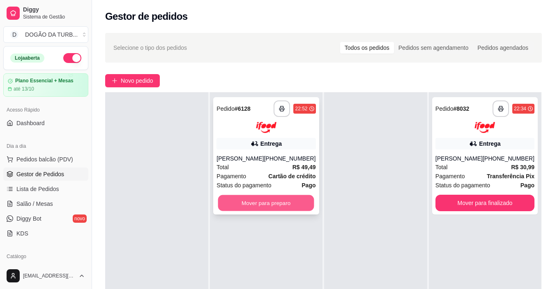
click at [278, 198] on button "Mover para preparo" at bounding box center [266, 202] width 96 height 16
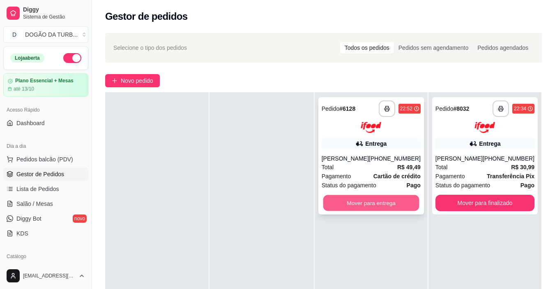
click at [376, 200] on button "Mover para entrega" at bounding box center [371, 202] width 96 height 16
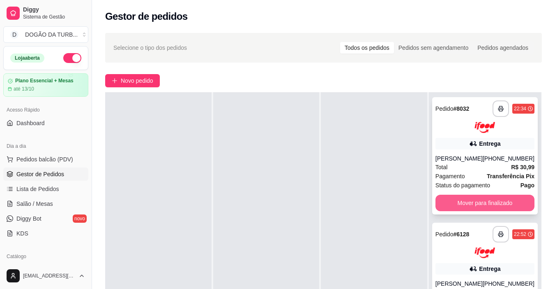
click at [460, 203] on button "Mover para finalizado" at bounding box center [485, 202] width 99 height 16
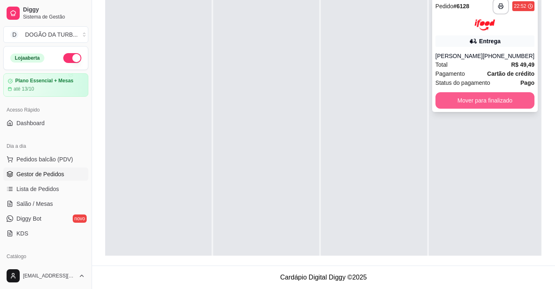
scroll to position [84, 0]
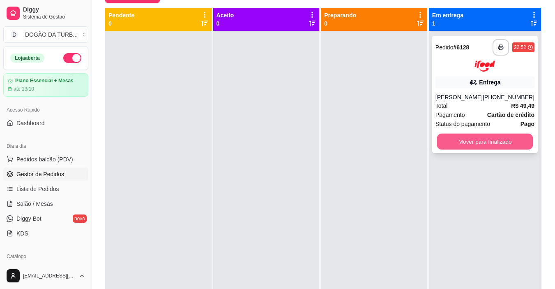
click at [501, 134] on button "Mover para finalizado" at bounding box center [485, 141] width 96 height 16
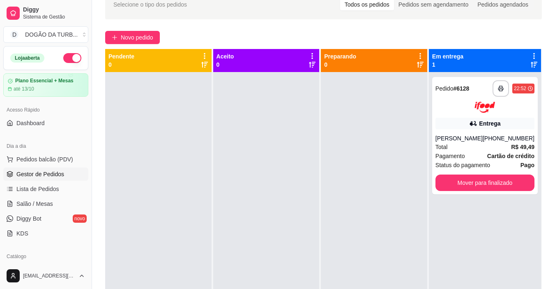
scroll to position [2, 0]
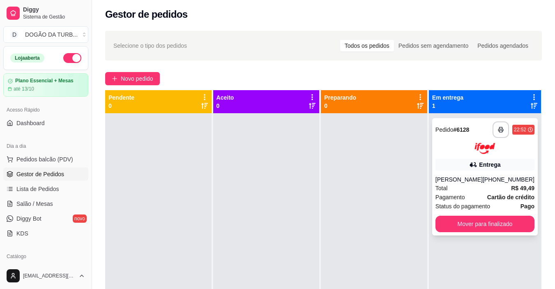
click at [507, 233] on div "**********" at bounding box center [485, 176] width 106 height 117
click at [505, 227] on button "Mover para finalizado" at bounding box center [485, 223] width 99 height 16
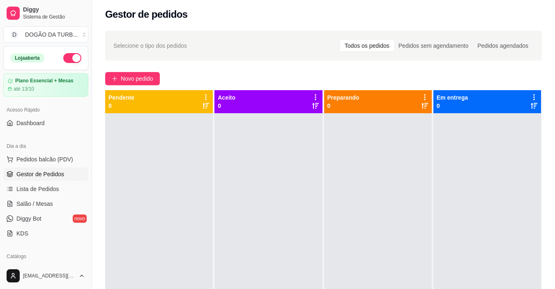
click at [57, 52] on div "Loja aberta" at bounding box center [46, 57] width 84 height 23
click at [59, 59] on div "Loja aberta" at bounding box center [45, 58] width 71 height 10
click at [63, 54] on button "button" at bounding box center [72, 58] width 18 height 10
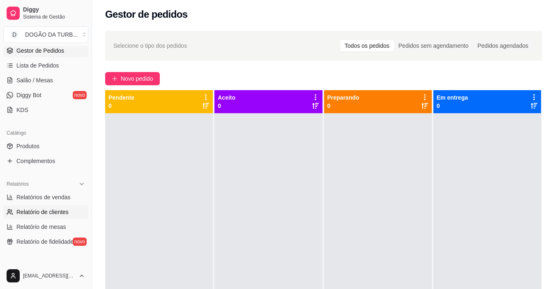
scroll to position [164, 0]
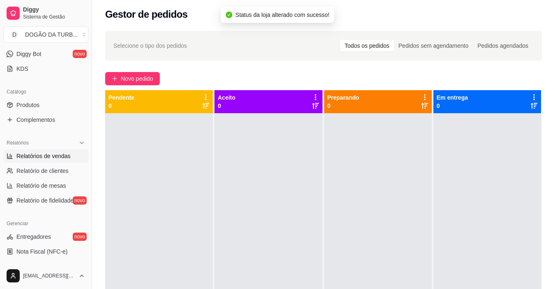
click at [31, 156] on span "Relatórios de vendas" at bounding box center [43, 156] width 54 height 8
select select "ALL"
select select "0"
